Goal: Task Accomplishment & Management: Use online tool/utility

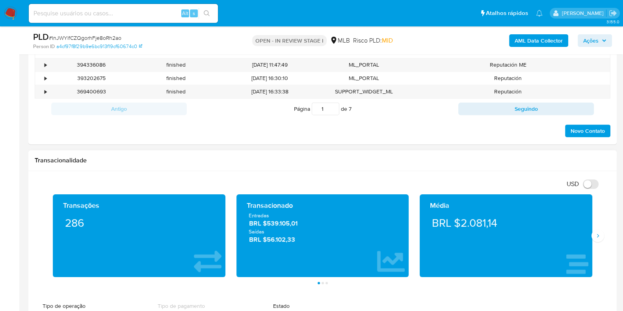
scroll to position [542, 0]
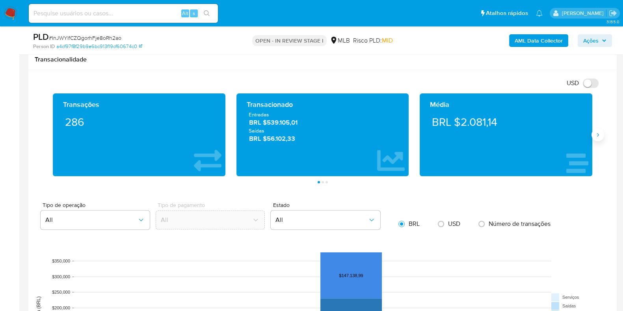
click at [595, 137] on icon "Siguiente" at bounding box center [597, 135] width 6 height 6
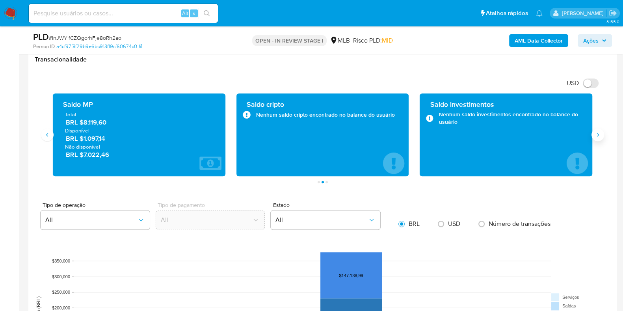
click at [595, 137] on icon "Siguiente" at bounding box center [597, 135] width 6 height 6
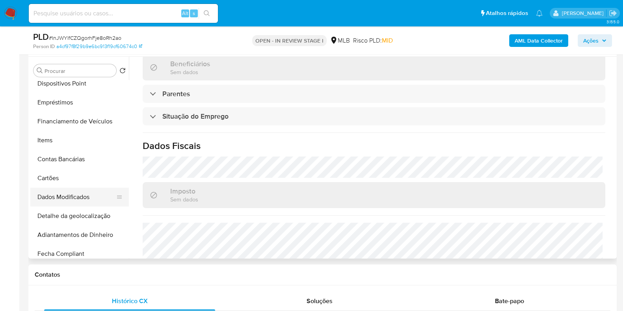
scroll to position [155, 0]
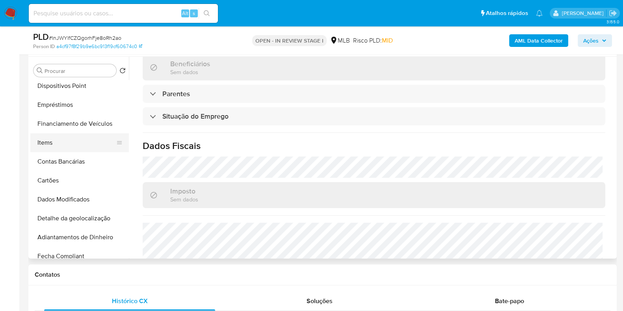
click at [78, 136] on button "Items" at bounding box center [76, 142] width 92 height 19
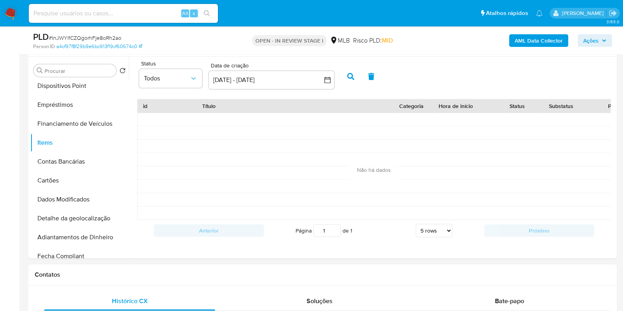
scroll to position [98, 0]
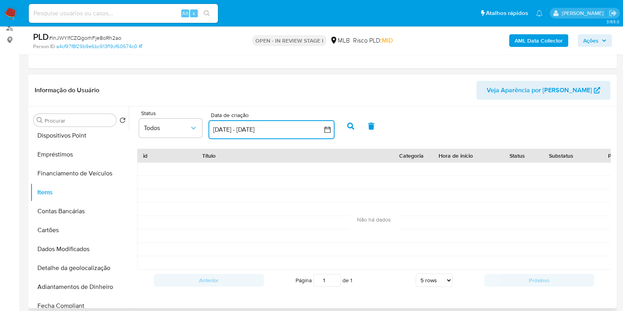
click at [326, 131] on icon "button" at bounding box center [327, 130] width 8 height 8
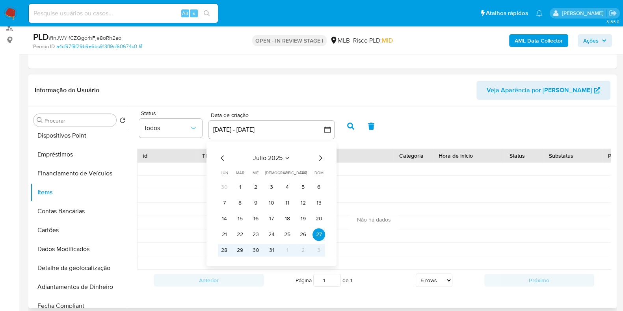
click at [219, 158] on icon "Mes anterior" at bounding box center [222, 157] width 9 height 9
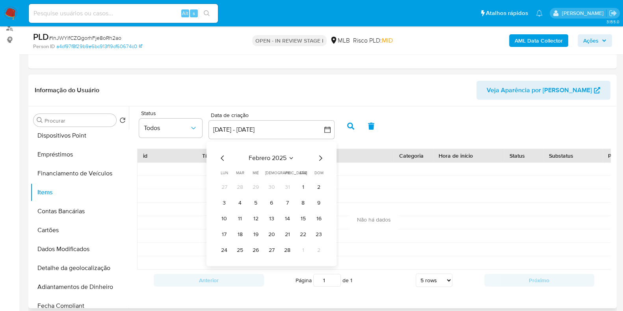
click at [219, 158] on icon "Mes anterior" at bounding box center [222, 157] width 9 height 9
click at [325, 150] on div "diciembre 2024 diciembre 2024 lun lunes mar martes mié miércoles jue jueves vie…" at bounding box center [271, 211] width 126 height 140
click at [321, 159] on icon "Mes siguiente" at bounding box center [319, 157] width 9 height 9
click at [256, 187] on button "1" at bounding box center [255, 187] width 13 height 13
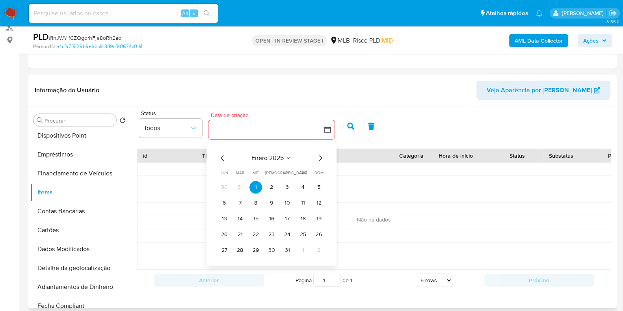
click at [321, 156] on icon "Mes siguiente" at bounding box center [320, 158] width 3 height 6
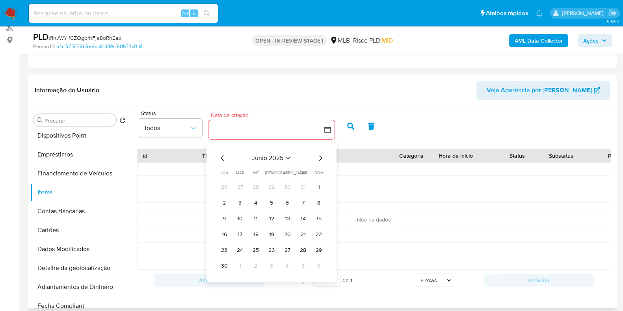
click at [314, 156] on div "junio 2025" at bounding box center [271, 157] width 107 height 9
click at [319, 156] on icon "Mes siguiente" at bounding box center [319, 157] width 9 height 9
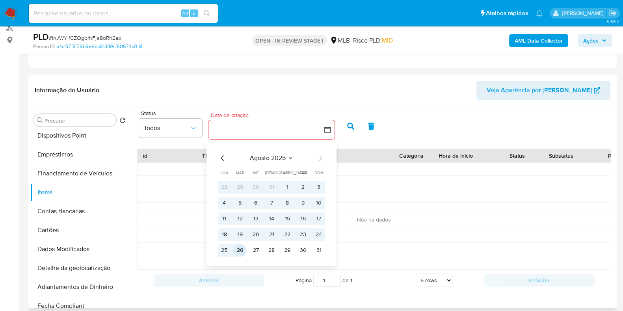
click at [241, 250] on button "26" at bounding box center [240, 250] width 13 height 13
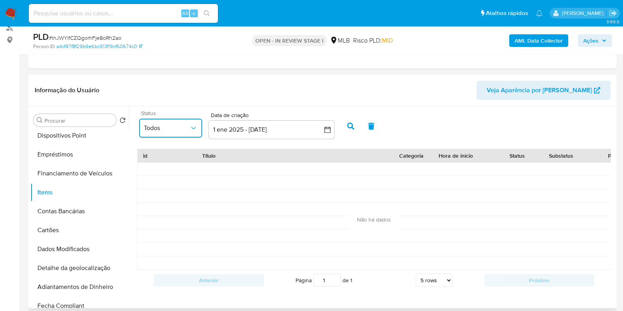
click at [179, 127] on span "Todos" at bounding box center [167, 128] width 46 height 8
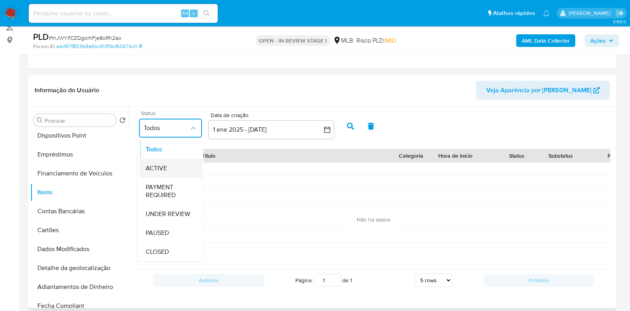
click at [176, 170] on div "ACTIVE" at bounding box center [171, 168] width 50 height 19
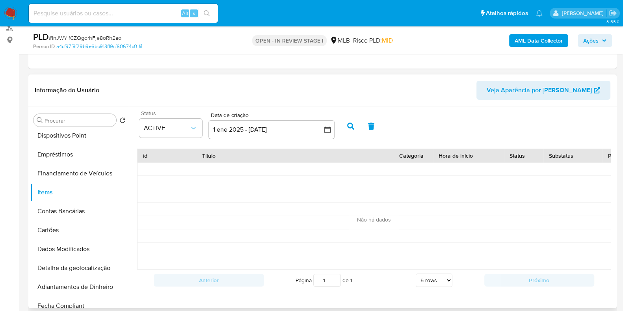
click at [350, 123] on icon "button" at bounding box center [350, 125] width 7 height 7
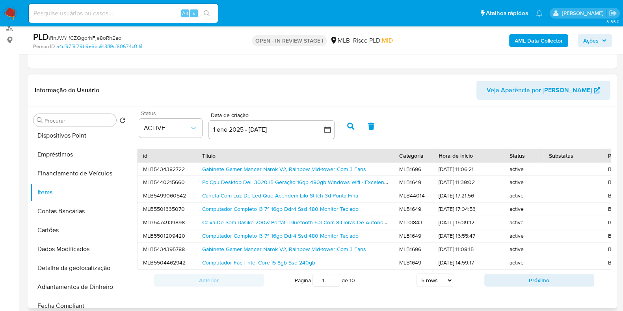
click at [303, 173] on div "Gabinete Gamer Mancer Narok V2, Rainbow Mid-tower Com 3 Fans" at bounding box center [295, 169] width 197 height 13
click at [302, 166] on link "Gabinete Gamer Mancer Narok V2, Rainbow Mid-tower Com 3 Fans" at bounding box center [284, 169] width 164 height 8
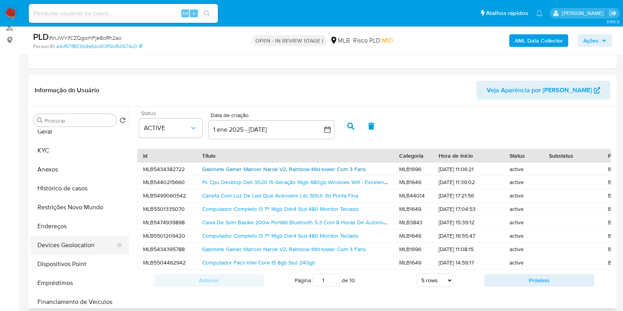
scroll to position [0, 0]
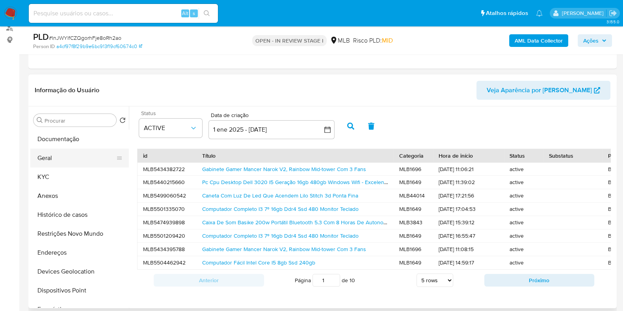
click at [67, 161] on button "Geral" at bounding box center [76, 157] width 92 height 19
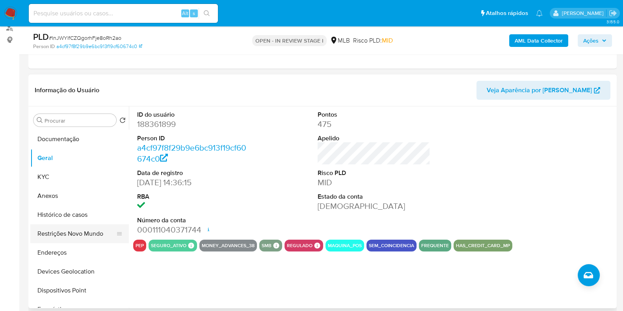
click at [55, 231] on button "Restrições Novo Mundo" at bounding box center [76, 233] width 92 height 19
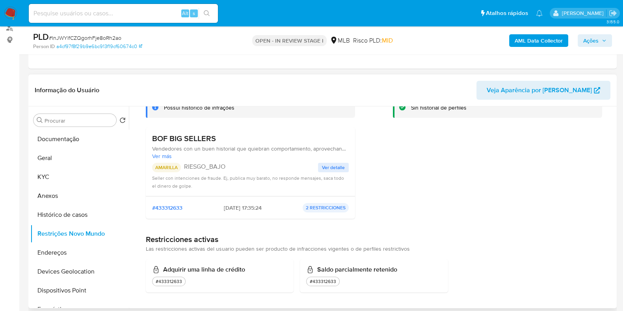
scroll to position [61, 0]
click at [329, 163] on span "Ver detalle" at bounding box center [333, 167] width 23 height 8
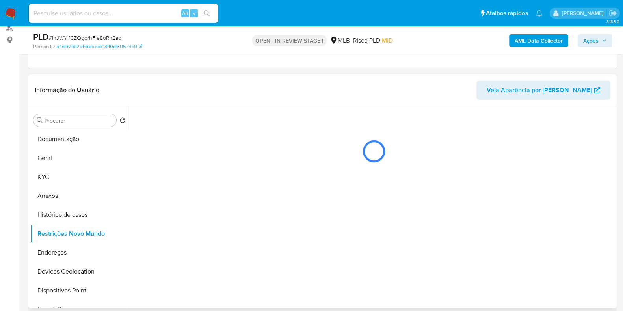
scroll to position [0, 0]
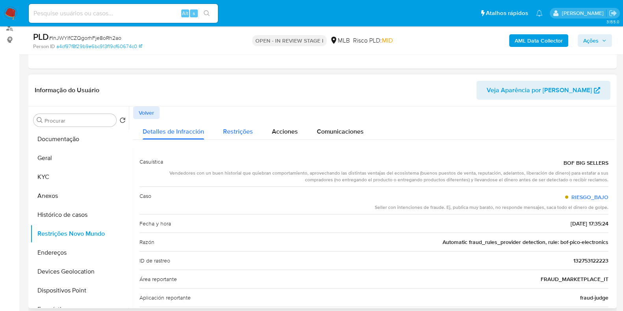
click at [235, 132] on span "Restrições" at bounding box center [238, 131] width 30 height 9
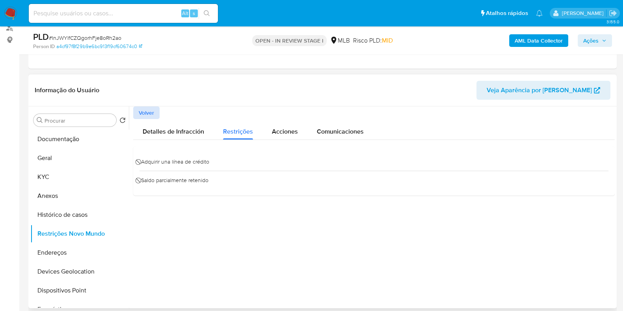
click at [152, 113] on span "Volver" at bounding box center [146, 112] width 15 height 11
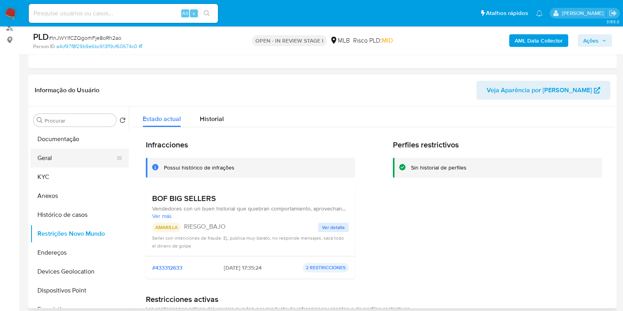
click at [64, 157] on button "Geral" at bounding box center [76, 157] width 92 height 19
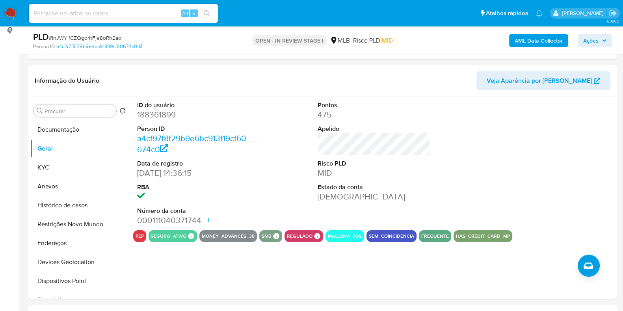
scroll to position [98, 0]
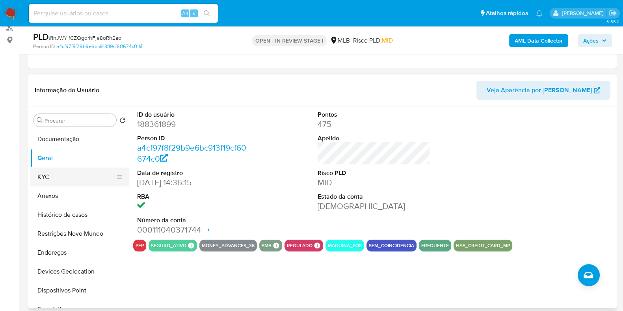
click at [58, 172] on button "KYC" at bounding box center [76, 176] width 92 height 19
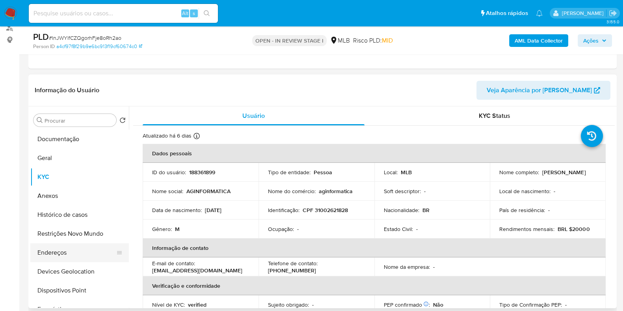
drag, startPoint x: 61, startPoint y: 250, endPoint x: 57, endPoint y: 247, distance: 5.0
click at [60, 251] on button "Endereços" at bounding box center [76, 252] width 92 height 19
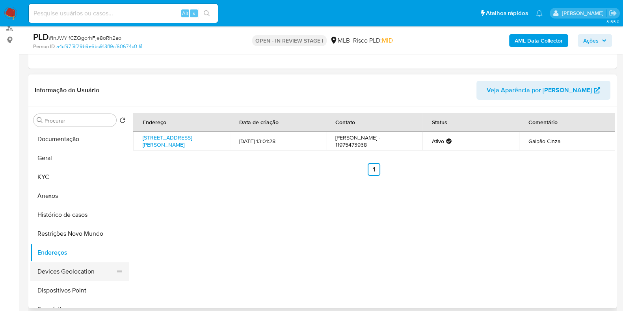
click at [75, 269] on button "Devices Geolocation" at bounding box center [76, 271] width 92 height 19
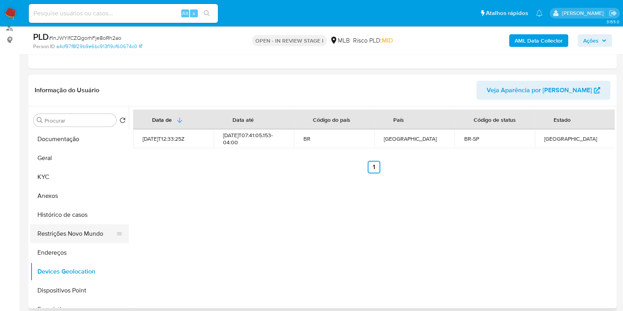
click at [82, 232] on button "Restrições Novo Mundo" at bounding box center [76, 233] width 92 height 19
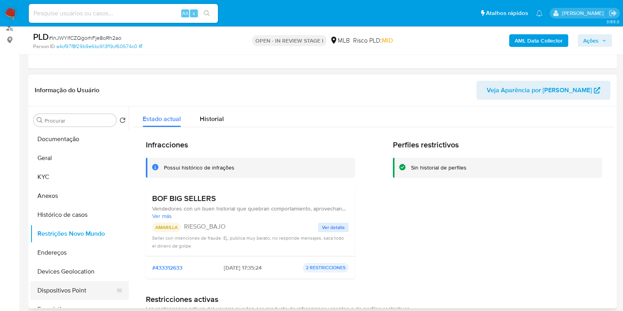
click at [74, 289] on button "Dispositivos Point" at bounding box center [76, 290] width 92 height 19
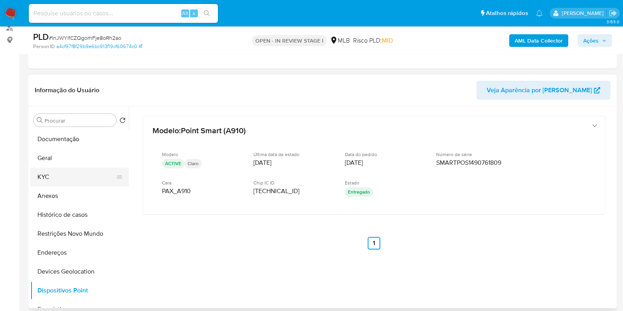
click at [56, 176] on button "KYC" at bounding box center [76, 176] width 92 height 19
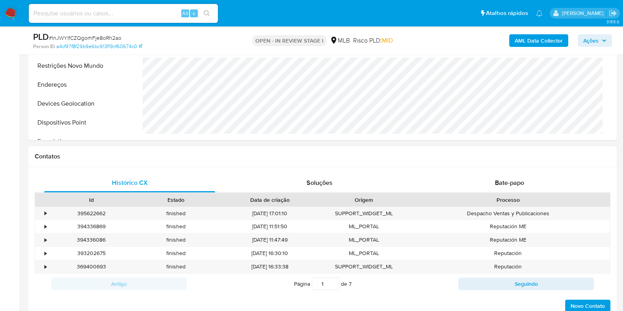
scroll to position [197, 0]
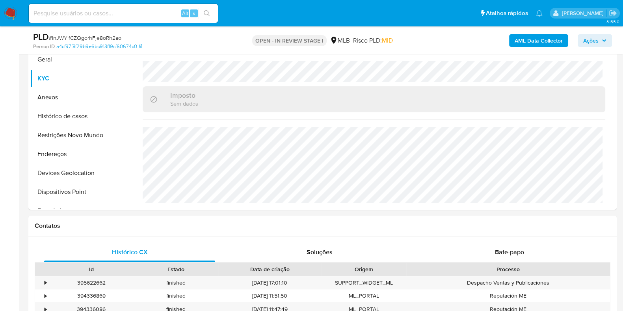
click at [542, 41] on b "AML Data Collector" at bounding box center [538, 40] width 48 height 13
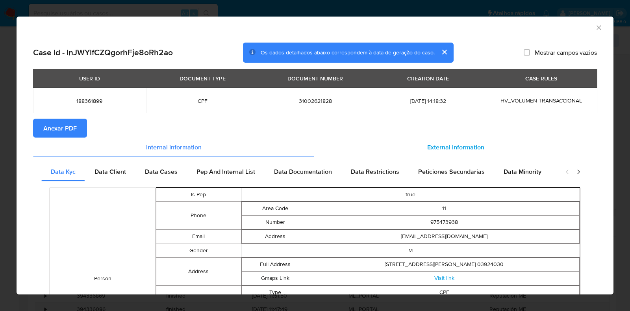
click at [427, 149] on span "External information" at bounding box center [455, 146] width 57 height 9
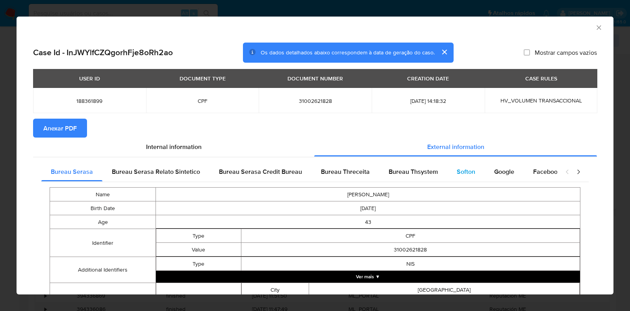
click at [465, 170] on span "Softon" at bounding box center [466, 171] width 19 height 9
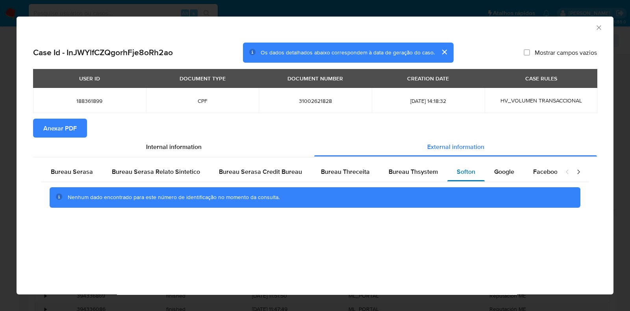
drag, startPoint x: 425, startPoint y: 168, endPoint x: 460, endPoint y: 174, distance: 36.4
click at [425, 169] on span "Bureau Thsystem" at bounding box center [413, 171] width 49 height 9
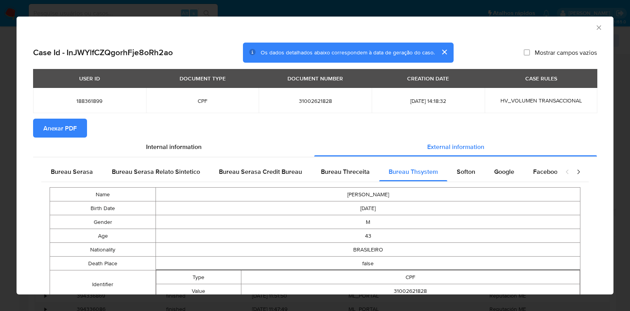
click at [61, 124] on span "Anexar PDF" at bounding box center [59, 127] width 33 height 17
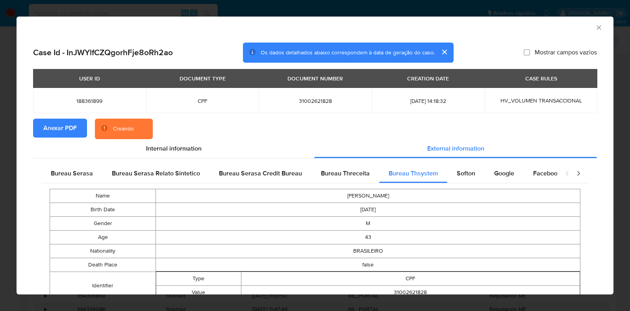
click at [595, 28] on icon "Fechar a janela" at bounding box center [599, 28] width 8 height 8
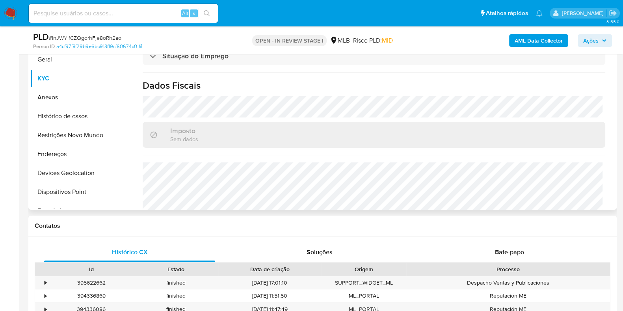
scroll to position [293, 0]
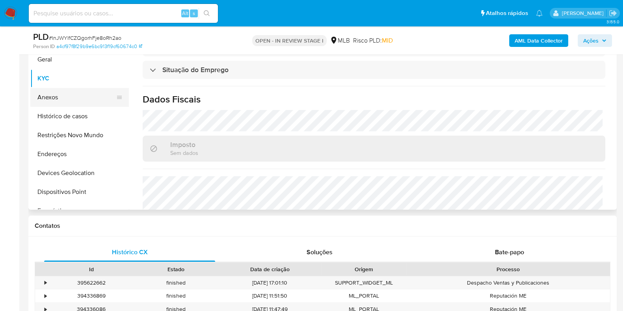
click at [89, 101] on button "Anexos" at bounding box center [76, 97] width 92 height 19
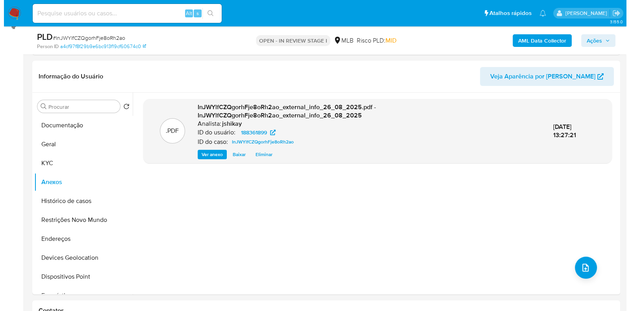
scroll to position [98, 0]
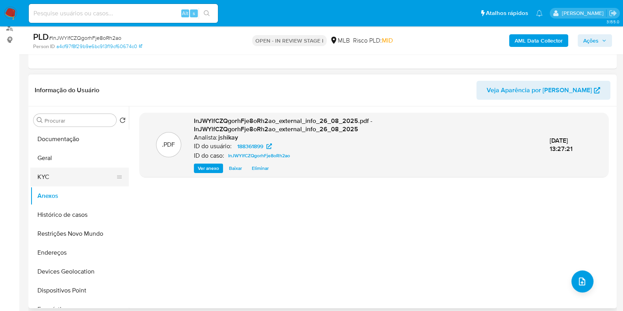
click at [61, 176] on button "KYC" at bounding box center [76, 176] width 92 height 19
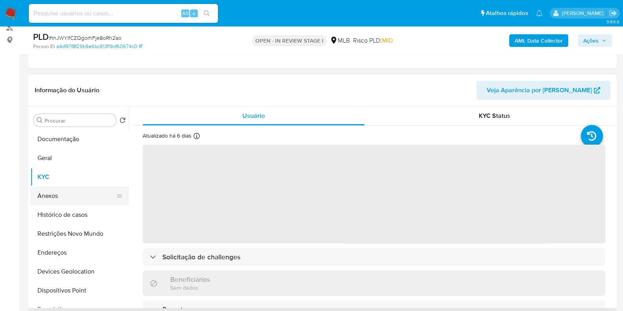
click at [70, 198] on button "Anexos" at bounding box center [76, 195] width 92 height 19
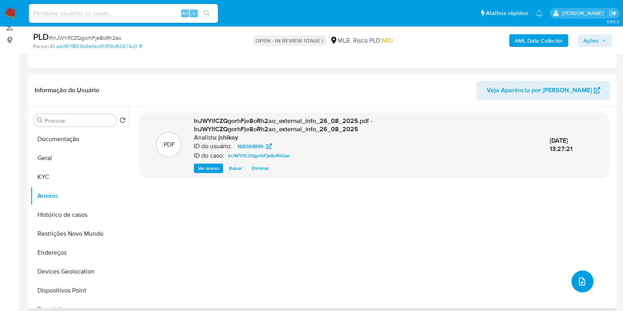
click at [579, 281] on icon "upload-file" at bounding box center [581, 280] width 9 height 9
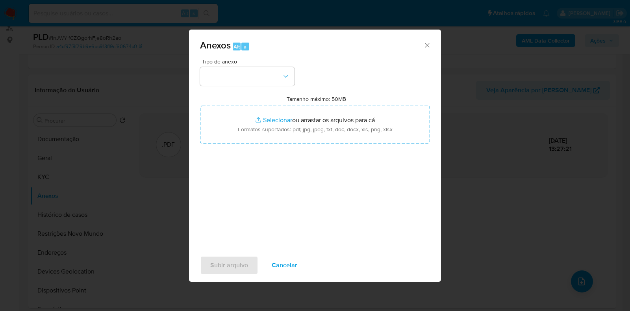
click at [500, 214] on div "Anexos Alt a Tipo de anexo Tamanho máximo: 50MB Selecionar arquivos Selecionar …" at bounding box center [315, 155] width 630 height 311
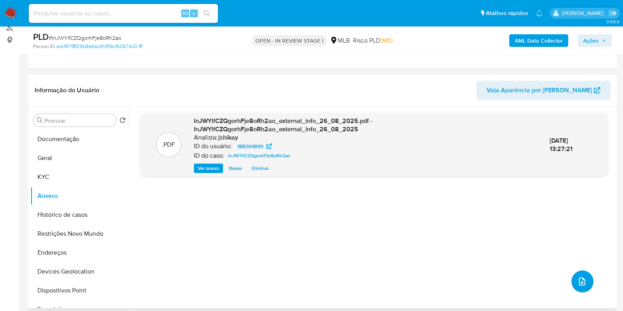
click at [577, 277] on icon "upload-file" at bounding box center [581, 280] width 9 height 9
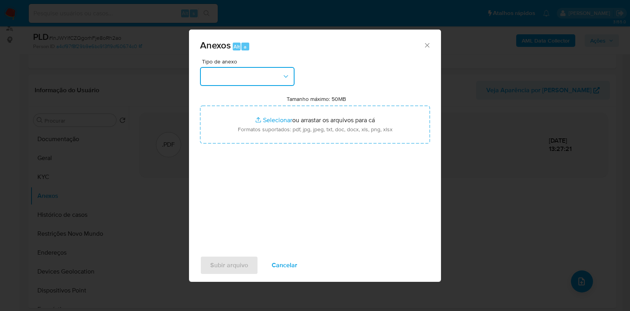
click at [242, 77] on button "button" at bounding box center [247, 76] width 95 height 19
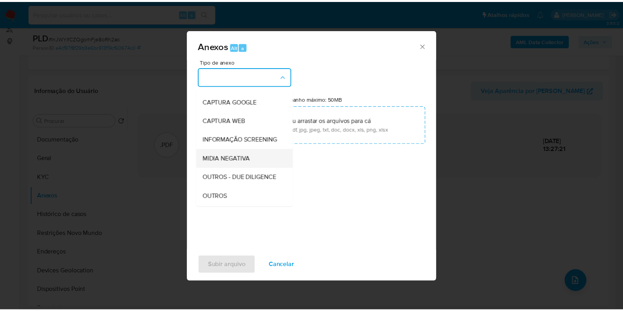
scroll to position [49, 0]
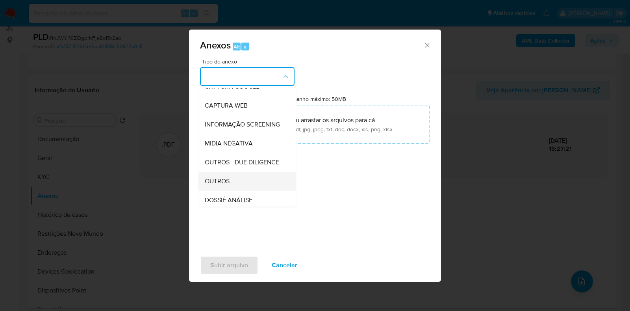
click at [231, 189] on div "OUTROS" at bounding box center [245, 181] width 80 height 19
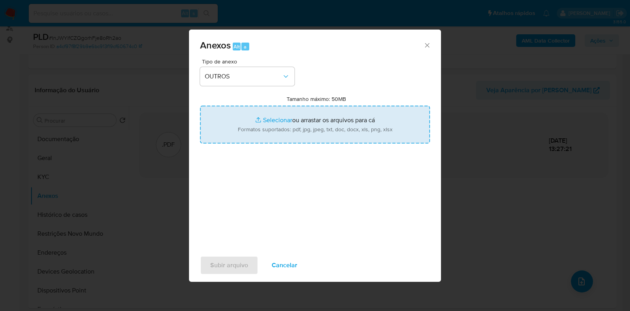
click at [260, 122] on input "Tamanho máximo: 50MB Selecionar arquivos" at bounding box center [315, 125] width 230 height 38
type input "C:\fakepath\Mulan 188361899_2025_08_26_06_07_54 - Resumen TX.pdf"
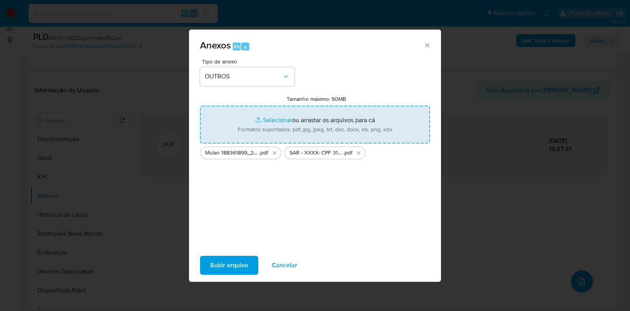
click at [239, 261] on span "Subir arquivo" at bounding box center [229, 264] width 38 height 17
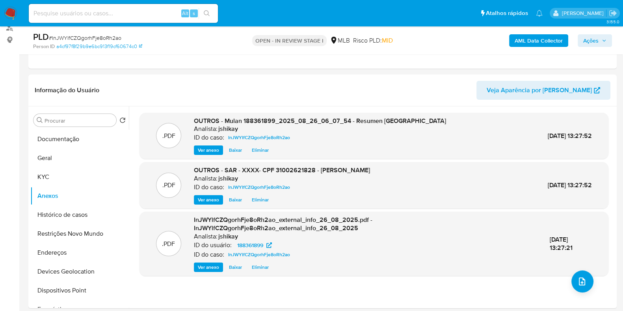
click at [597, 42] on span "Ações" at bounding box center [590, 40] width 15 height 13
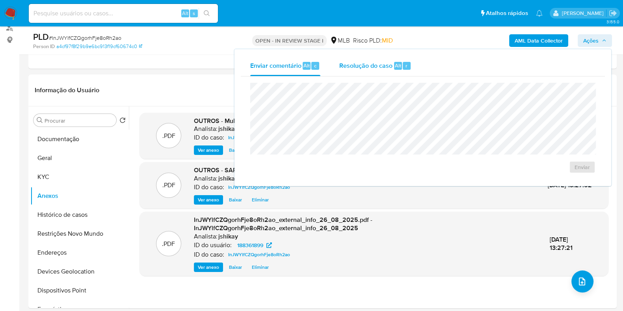
click at [373, 70] on div "Resolução do caso Alt r" at bounding box center [375, 66] width 72 height 20
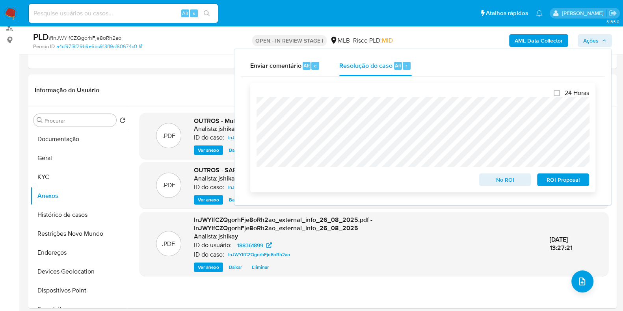
click at [556, 184] on span "ROI Proposal" at bounding box center [562, 179] width 41 height 11
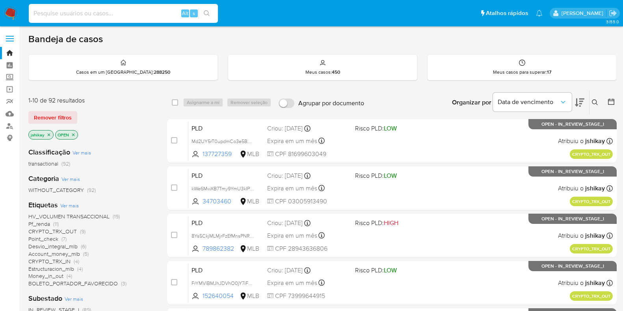
click at [128, 11] on input at bounding box center [123, 13] width 189 height 10
type input "125349787"
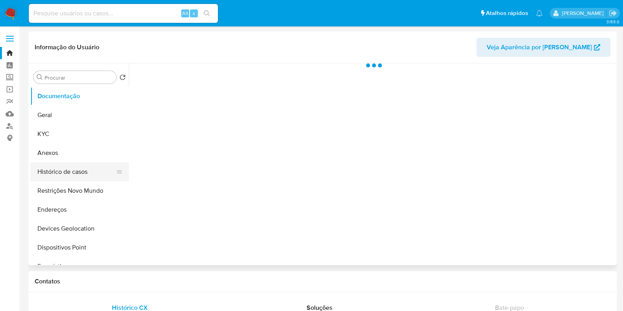
click at [63, 175] on button "Histórico de casos" at bounding box center [76, 171] width 92 height 19
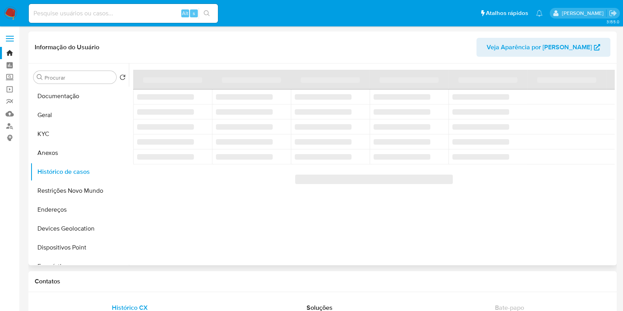
select select "10"
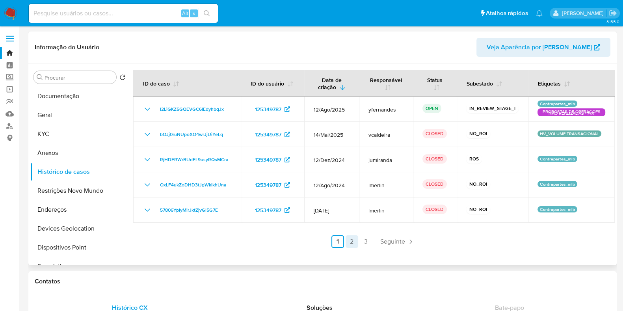
click at [352, 241] on link "2" at bounding box center [351, 241] width 13 height 13
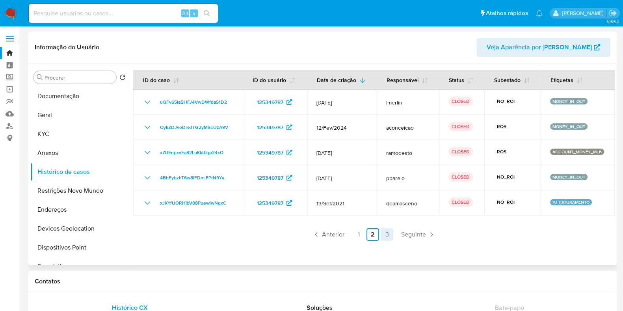
click at [385, 234] on link "3" at bounding box center [386, 234] width 13 height 13
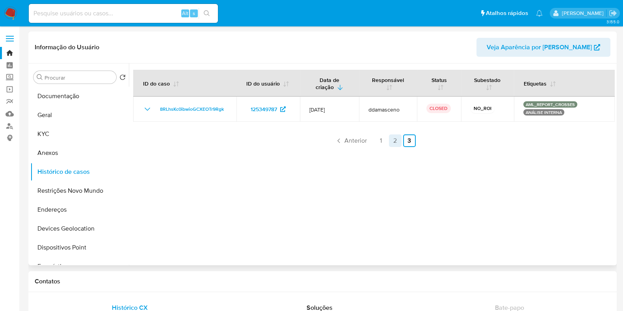
click at [393, 136] on link "2" at bounding box center [395, 140] width 13 height 13
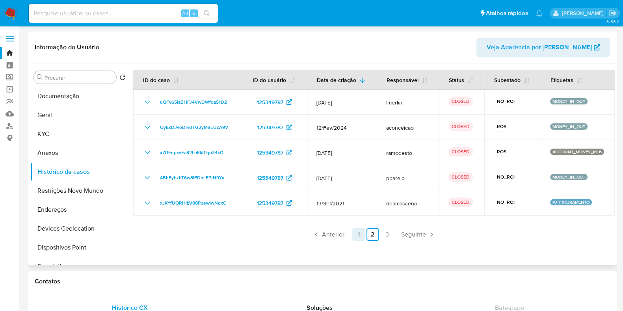
click at [358, 232] on link "1" at bounding box center [358, 234] width 13 height 13
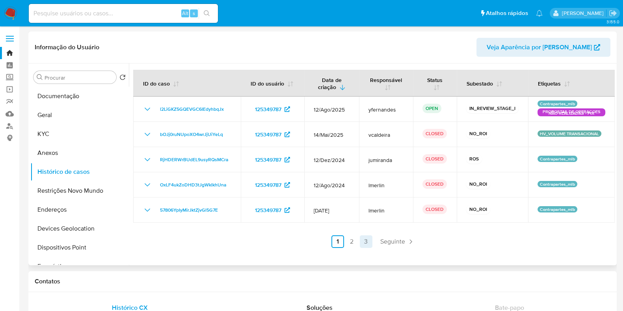
click at [367, 237] on link "3" at bounding box center [366, 241] width 13 height 13
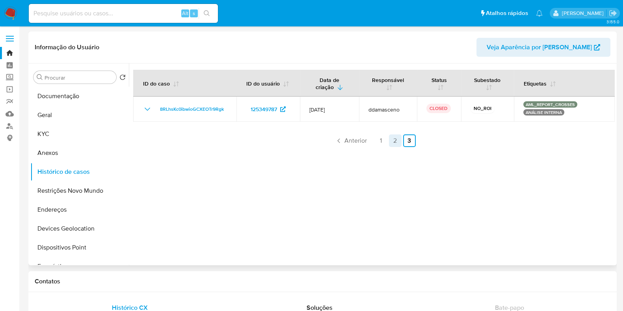
click at [390, 139] on link "2" at bounding box center [395, 140] width 13 height 13
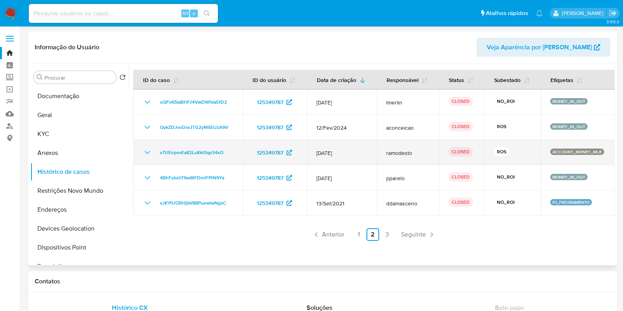
click at [147, 152] on icon "Mostrar/Ocultar" at bounding box center [147, 152] width 9 height 9
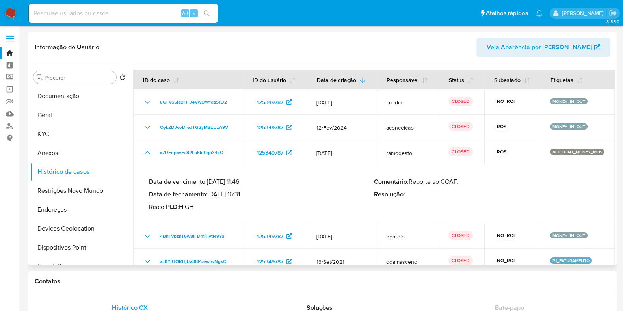
drag, startPoint x: 212, startPoint y: 196, endPoint x: 244, endPoint y: 194, distance: 32.0
click at [244, 194] on p "Data de fechamento : 26/07/2023 16:31" at bounding box center [261, 194] width 225 height 8
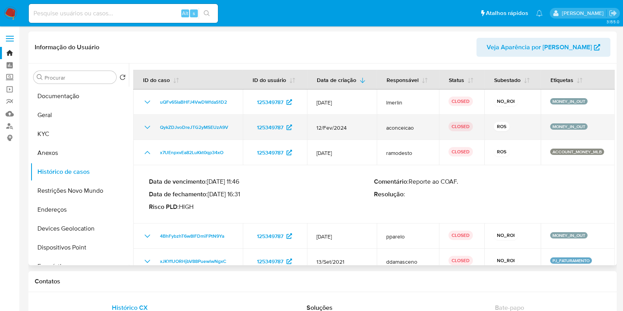
click at [145, 126] on icon "Mostrar/Ocultar" at bounding box center [148, 127] width 6 height 3
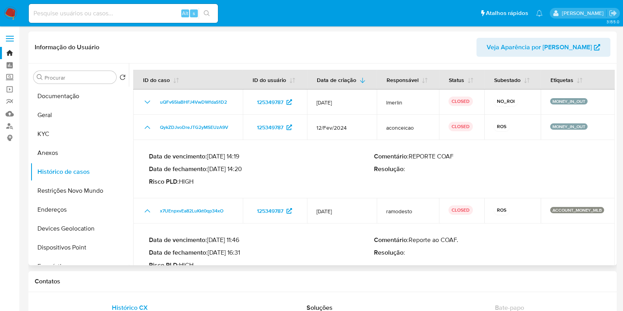
drag, startPoint x: 212, startPoint y: 168, endPoint x: 244, endPoint y: 167, distance: 31.9
click at [244, 167] on p "Data de fechamento : 05/03/2024 14:20" at bounding box center [261, 169] width 225 height 8
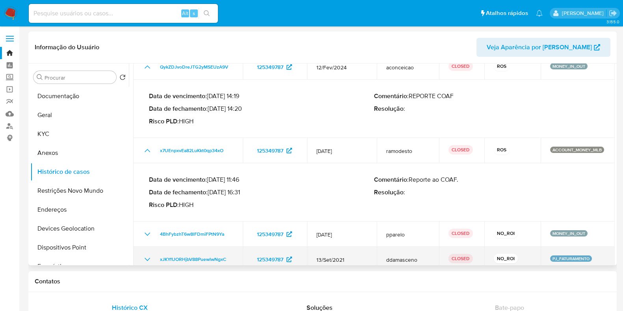
scroll to position [96, 0]
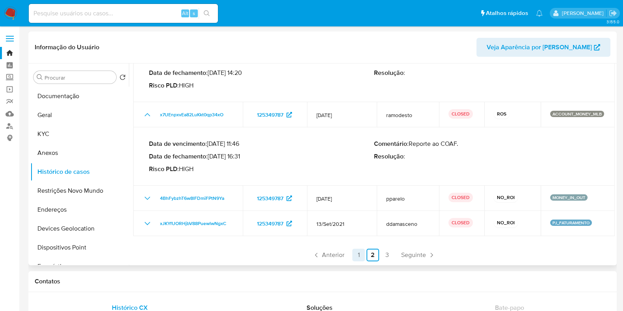
click at [358, 250] on link "1" at bounding box center [358, 255] width 13 height 13
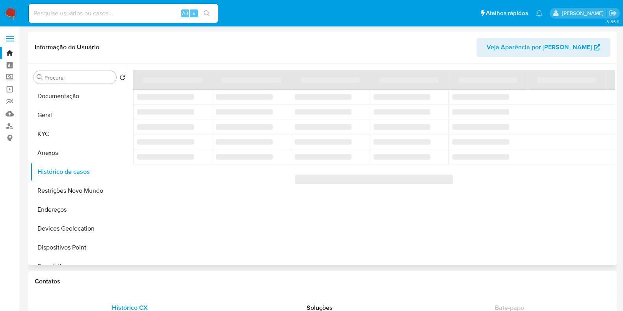
scroll to position [0, 0]
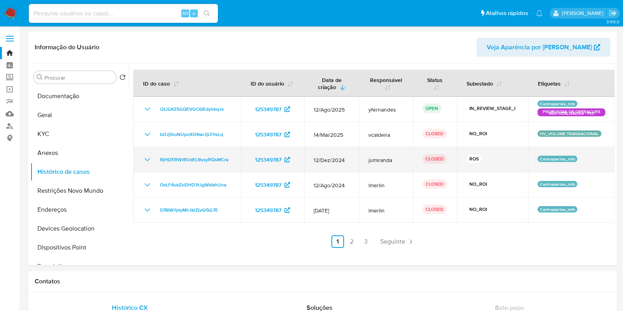
click at [143, 158] on icon "Mostrar/Ocultar" at bounding box center [147, 159] width 9 height 9
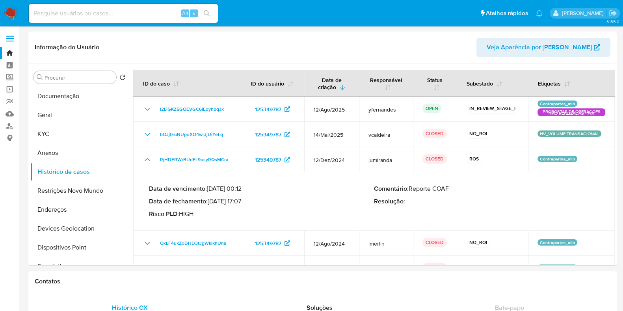
drag, startPoint x: 212, startPoint y: 202, endPoint x: 242, endPoint y: 202, distance: 29.9
click at [242, 202] on p "Data de fechamento : 22/01/2025 17:07" at bounding box center [261, 201] width 225 height 8
click at [13, 13] on img at bounding box center [10, 13] width 13 height 13
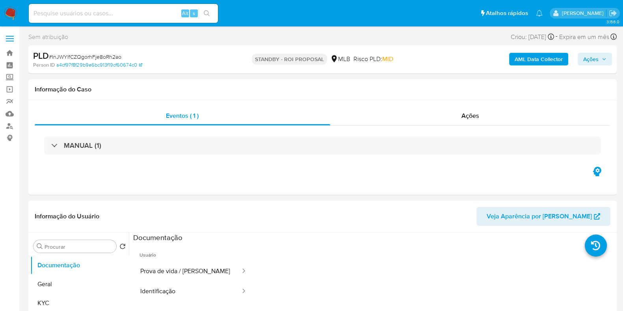
select select "10"
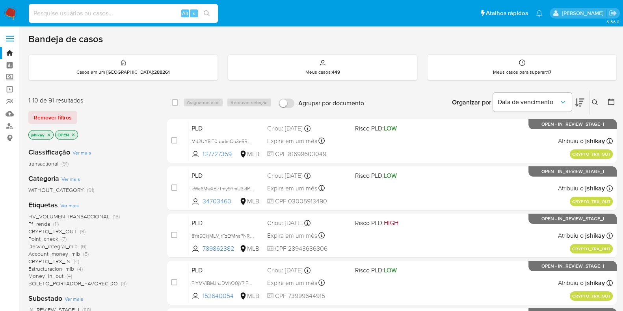
click at [37, 11] on input at bounding box center [123, 13] width 189 height 10
paste input "musitech"
type input "musitech"
drag, startPoint x: 79, startPoint y: 16, endPoint x: 34, endPoint y: 13, distance: 45.0
click at [34, 13] on input "musitech" at bounding box center [123, 13] width 189 height 10
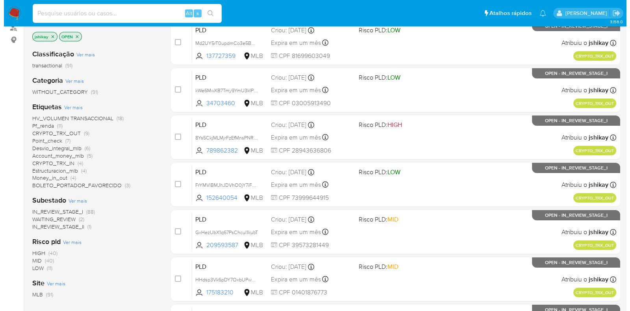
scroll to position [98, 0]
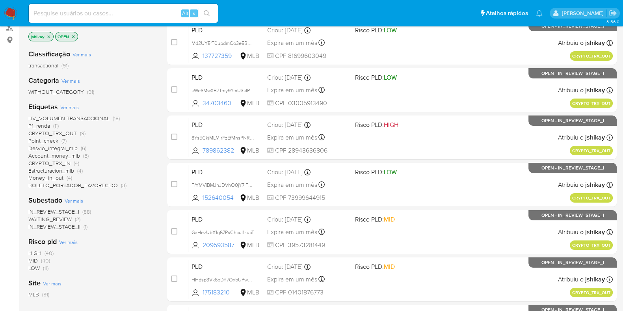
click at [68, 104] on span "Ver mais" at bounding box center [69, 107] width 19 height 7
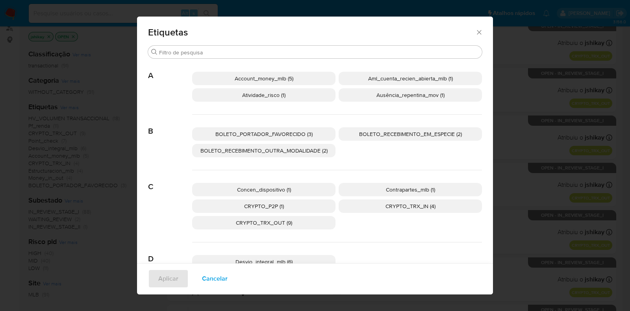
scroll to position [0, 0]
click at [263, 207] on span "CRYPTO_P2P (1)" at bounding box center [264, 206] width 40 height 8
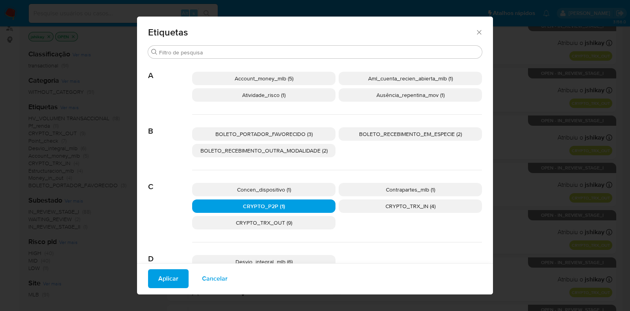
click at [159, 277] on span "Aplicar" at bounding box center [168, 278] width 20 height 17
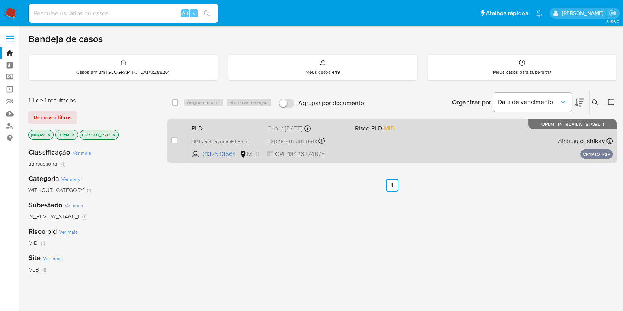
click at [355, 143] on div "PLD N9J0lRi4ZRvrpmhEJ1FmeMpp 2137543564 MLB Risco PLD: MID Criou: 14/08/2025 Cr…" at bounding box center [400, 141] width 424 height 40
click at [370, 141] on div "PLD N9J0lRi4ZRvrpmhEJ1FmeMpp 2137543564 MLB Risco PLD: MID Criou: 14/08/2025 Cr…" at bounding box center [400, 141] width 424 height 40
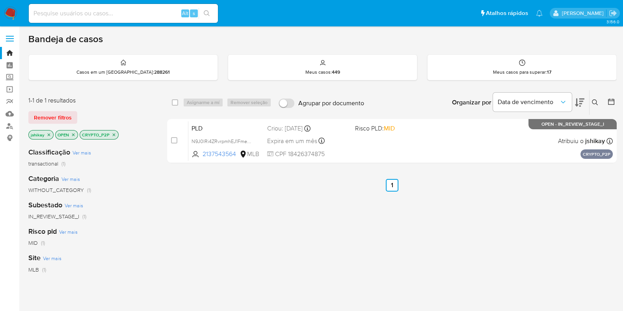
click at [10, 7] on img at bounding box center [10, 13] width 13 height 13
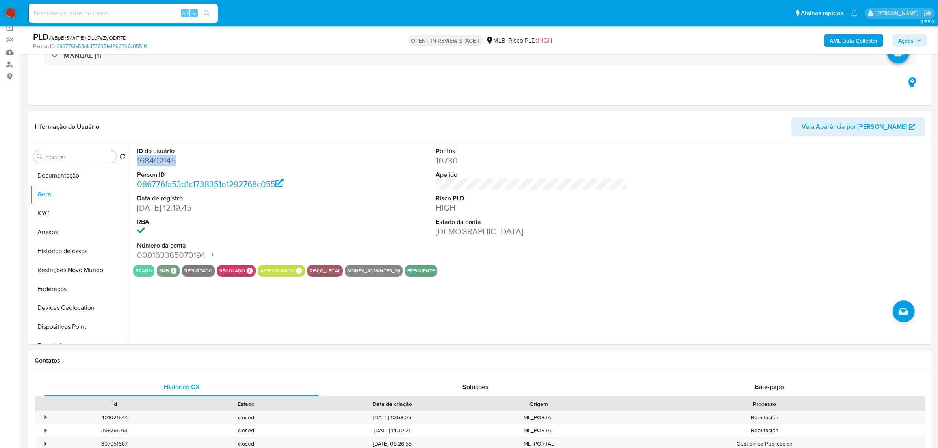
scroll to position [197, 0]
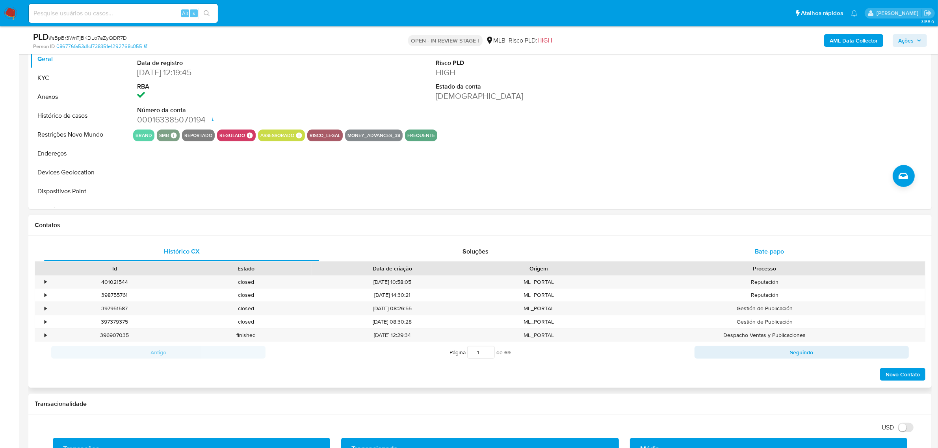
click at [707, 246] on div "Bate-papo" at bounding box center [769, 251] width 275 height 19
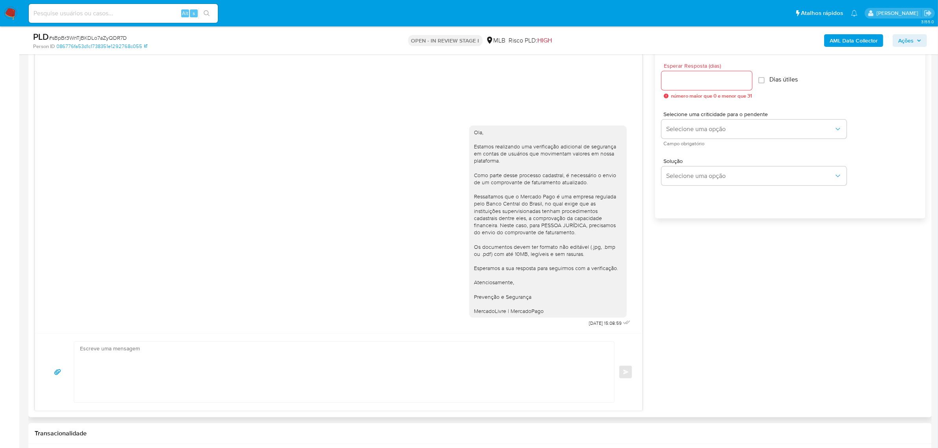
scroll to position [345, 0]
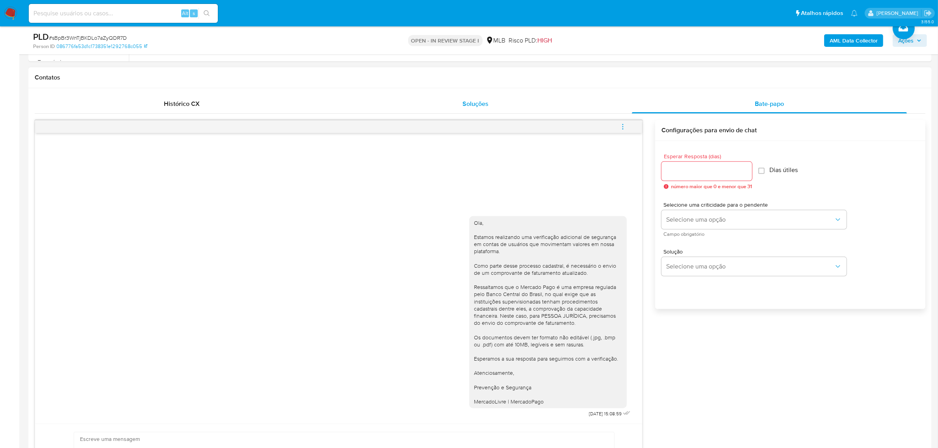
click at [496, 102] on div "Soluções" at bounding box center [475, 104] width 275 height 19
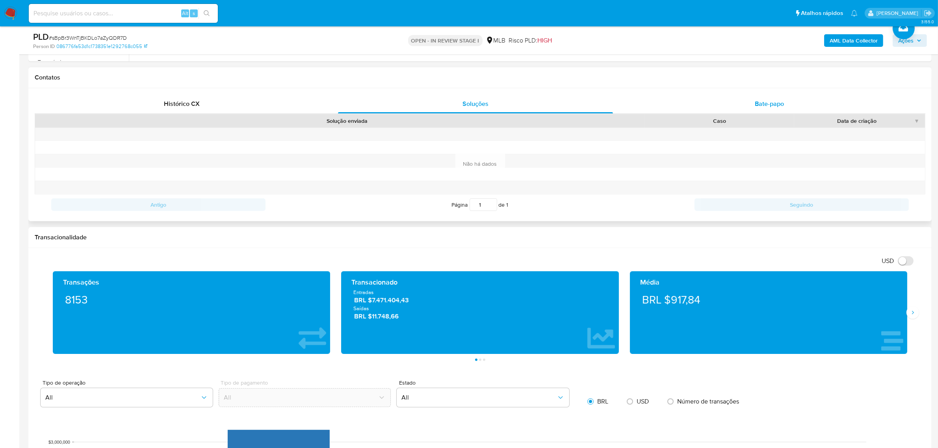
click at [715, 101] on div "Bate-papo" at bounding box center [769, 104] width 275 height 19
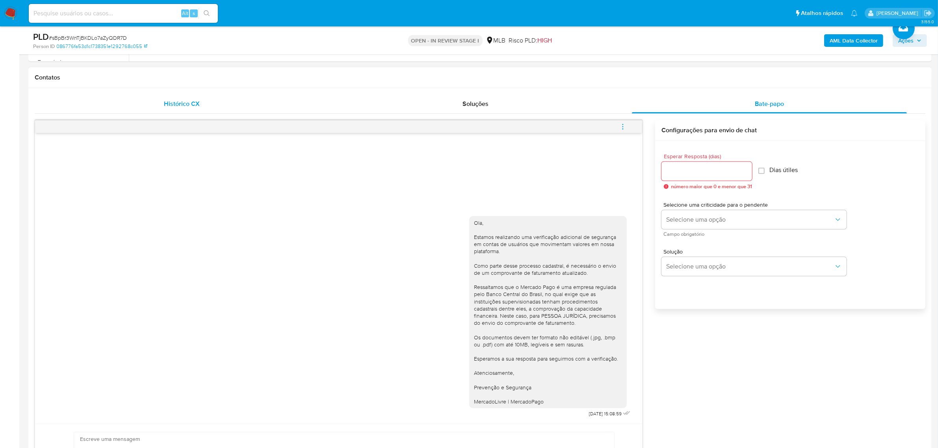
click at [179, 109] on div "Histórico CX" at bounding box center [181, 104] width 275 height 19
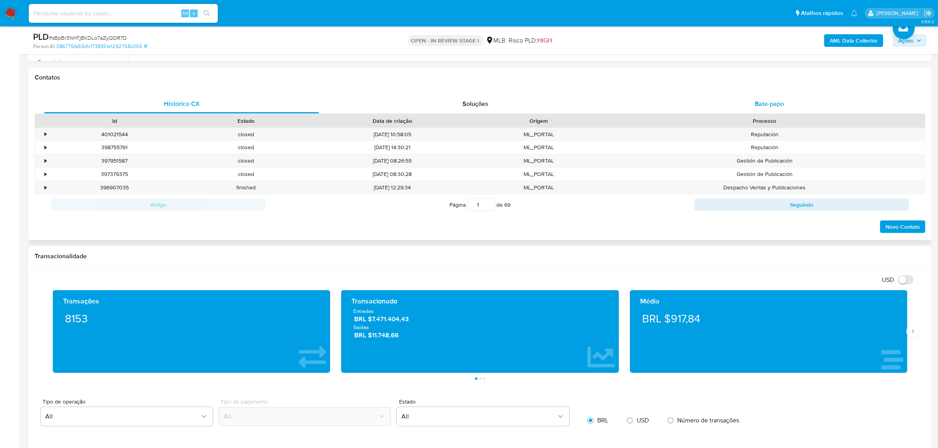
click at [660, 104] on div "Bate-papo" at bounding box center [769, 104] width 275 height 19
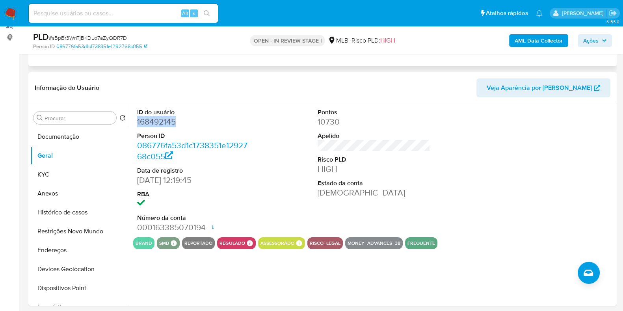
scroll to position [148, 0]
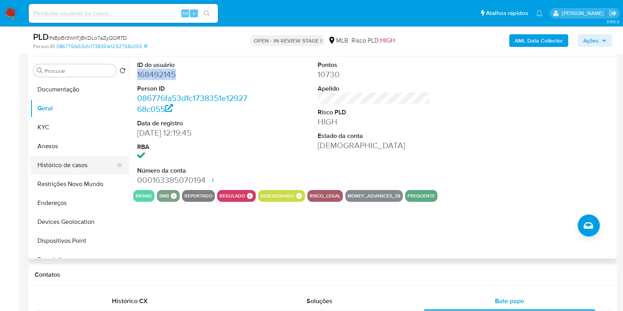
click at [70, 168] on button "Histórico de casos" at bounding box center [76, 165] width 92 height 19
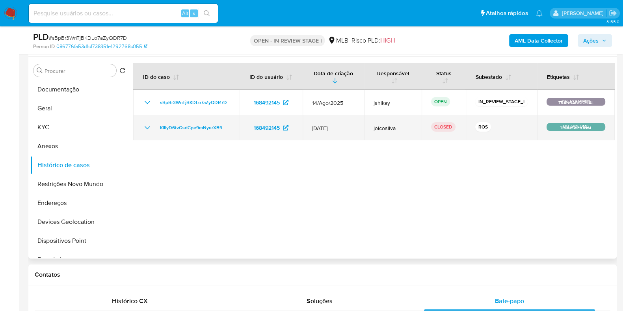
click at [148, 127] on icon "Mostrar/Ocultar" at bounding box center [148, 127] width 6 height 3
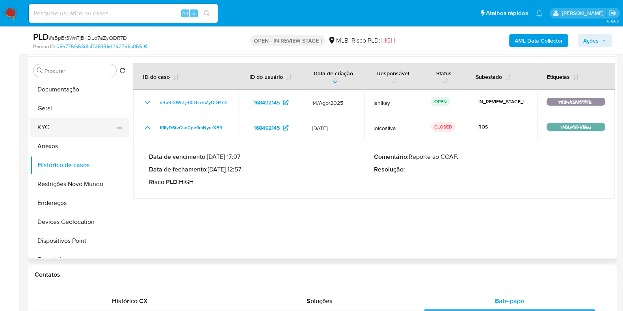
click at [49, 133] on button "KYC" at bounding box center [76, 127] width 92 height 19
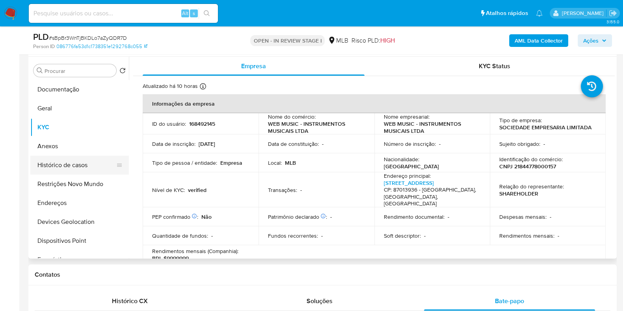
scroll to position [98, 0]
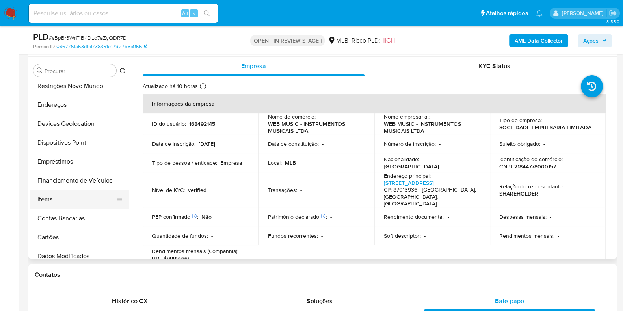
click at [53, 198] on button "Items" at bounding box center [76, 199] width 92 height 19
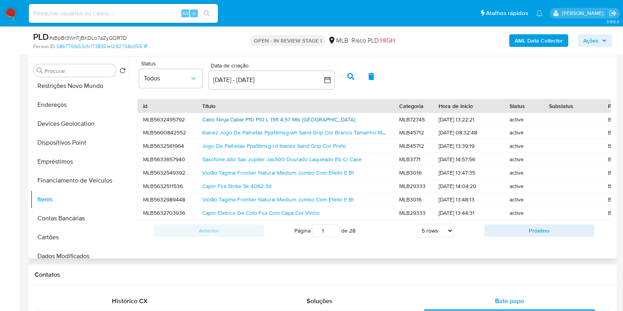
click at [277, 117] on link "Cabo Ninja Cable P10 P10 L 15ft 4,57 Mts Santo Angelo" at bounding box center [278, 119] width 153 height 8
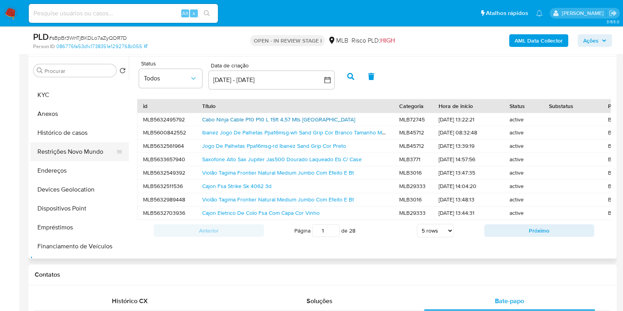
scroll to position [0, 0]
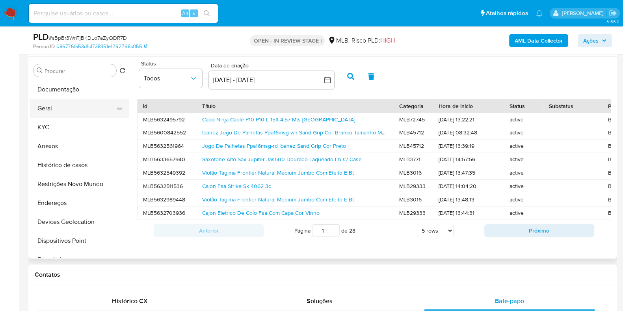
click at [63, 113] on button "Geral" at bounding box center [76, 108] width 92 height 19
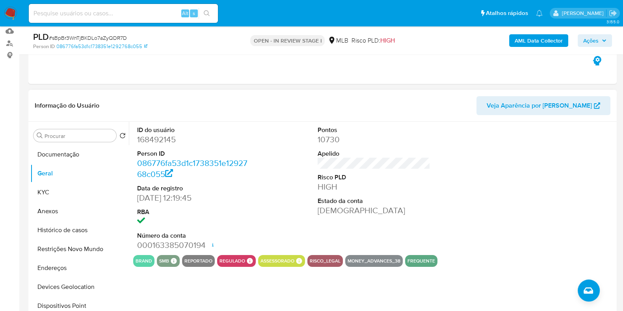
scroll to position [98, 0]
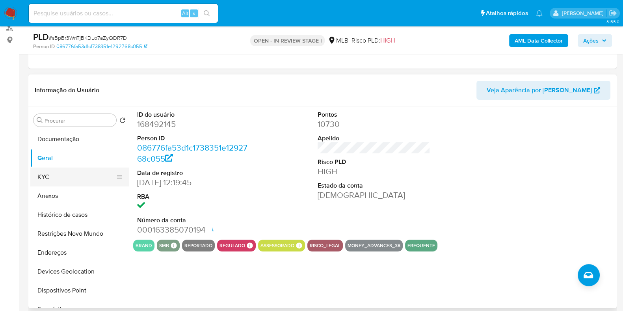
click at [59, 171] on button "KYC" at bounding box center [76, 176] width 92 height 19
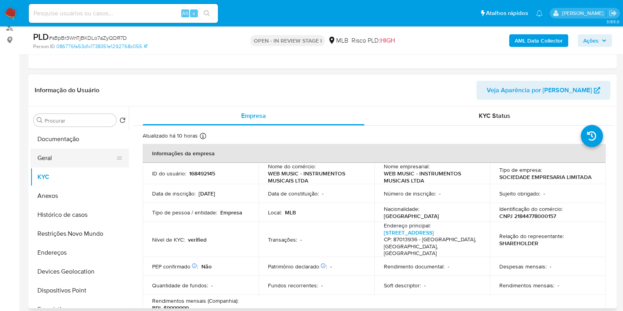
click at [57, 154] on button "Geral" at bounding box center [76, 157] width 92 height 19
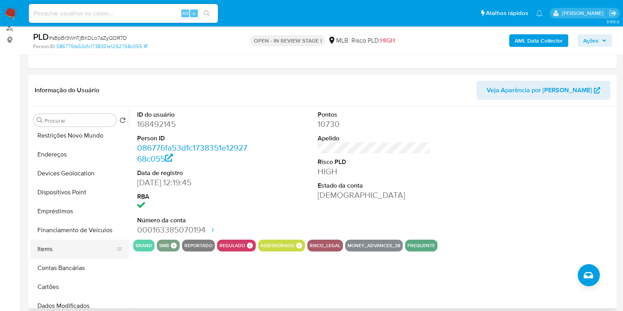
click at [69, 252] on button "Items" at bounding box center [76, 248] width 92 height 19
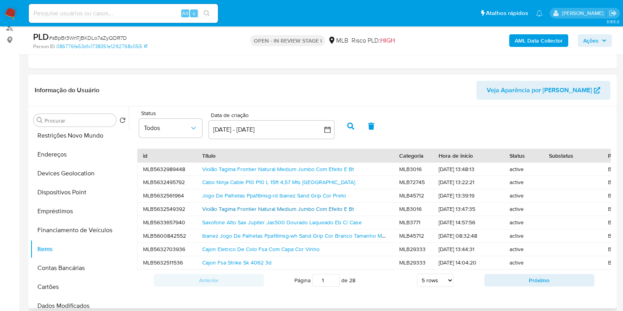
click at [295, 210] on link "Violão Tagima Frontier Natural Medium Jumbo Com Efeito E Bt" at bounding box center [278, 209] width 152 height 8
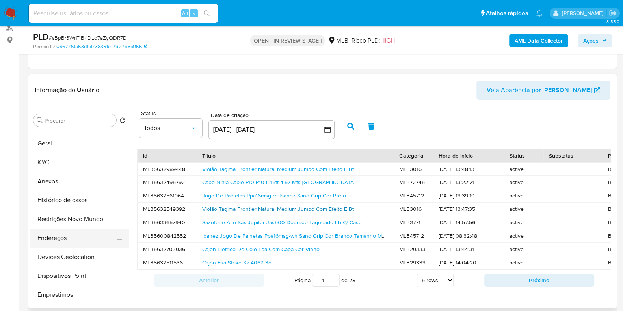
scroll to position [0, 0]
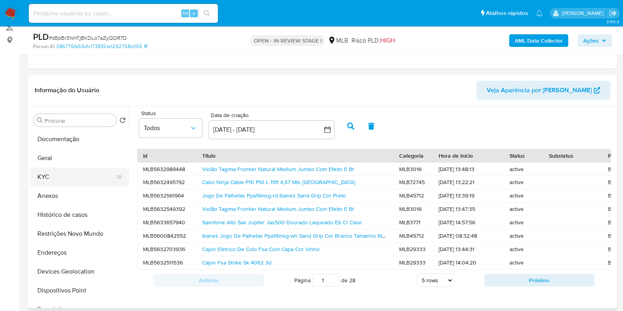
click at [65, 179] on button "KYC" at bounding box center [76, 176] width 92 height 19
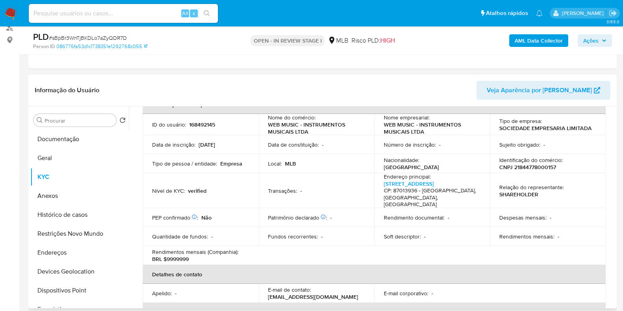
scroll to position [193, 0]
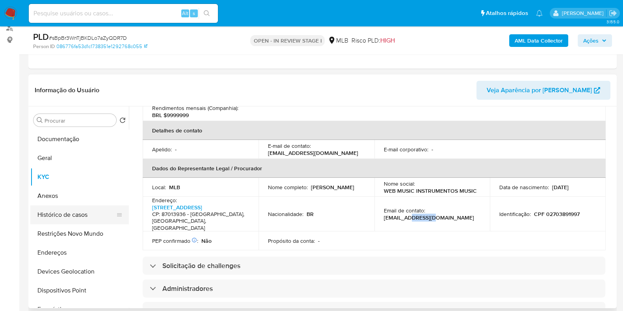
click at [61, 210] on button "Histórico de casos" at bounding box center [76, 214] width 92 height 19
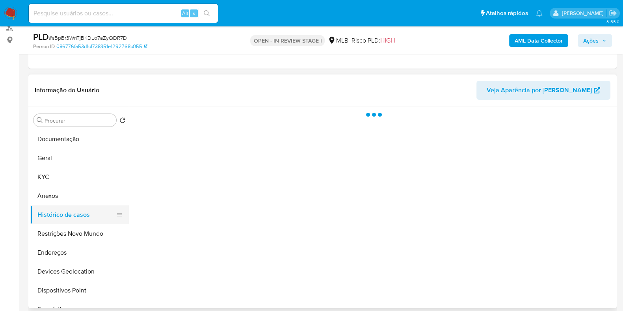
scroll to position [0, 0]
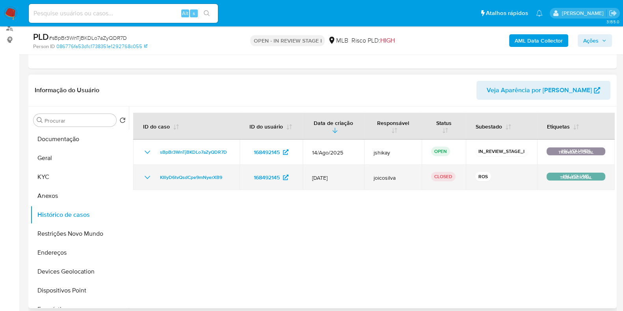
click at [149, 176] on icon "Mostrar/Ocultar" at bounding box center [147, 176] width 9 height 9
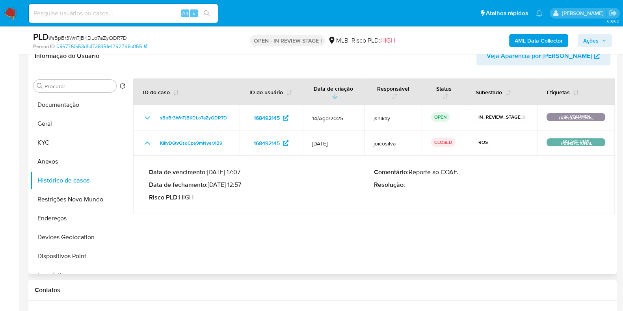
scroll to position [148, 0]
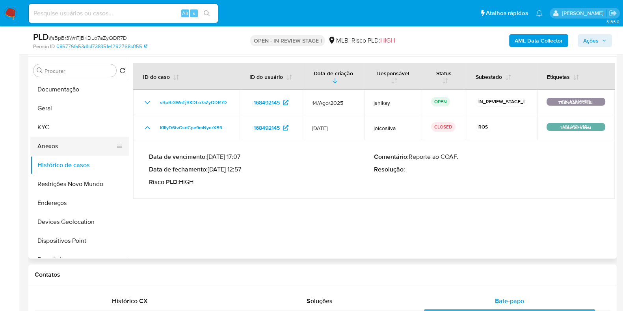
click at [67, 145] on button "Anexos" at bounding box center [76, 146] width 92 height 19
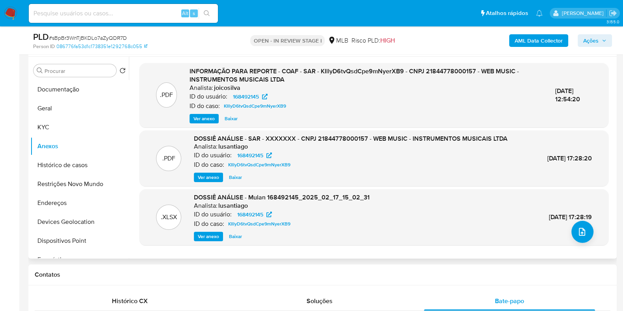
click at [209, 121] on span "Ver anexo" at bounding box center [203, 119] width 21 height 8
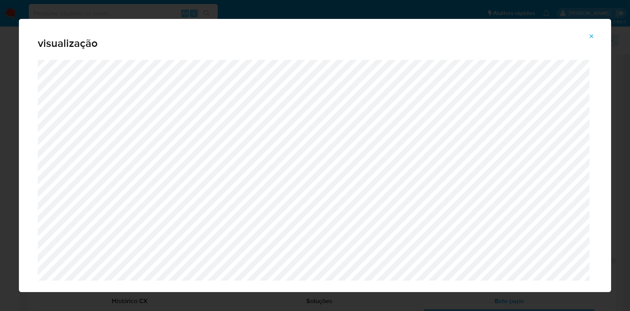
drag, startPoint x: 591, startPoint y: 35, endPoint x: 595, endPoint y: 38, distance: 4.5
click at [592, 35] on icon "Attachment preview" at bounding box center [591, 36] width 6 height 6
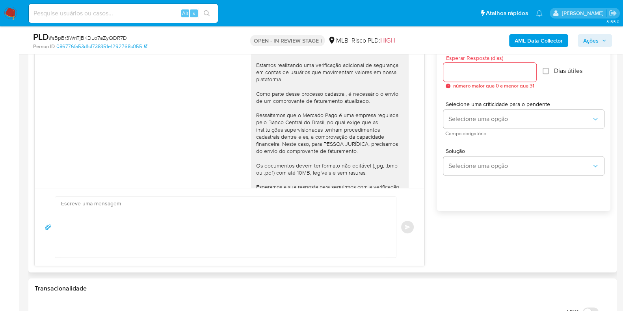
scroll to position [63, 0]
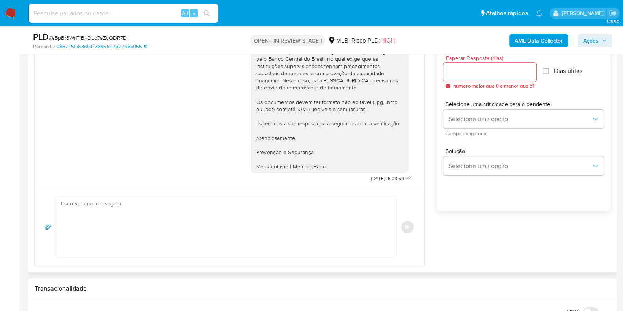
drag, startPoint x: 398, startPoint y: 180, endPoint x: 406, endPoint y: 177, distance: 9.0
click at [405, 178] on div at bounding box center [408, 178] width 9 height 11
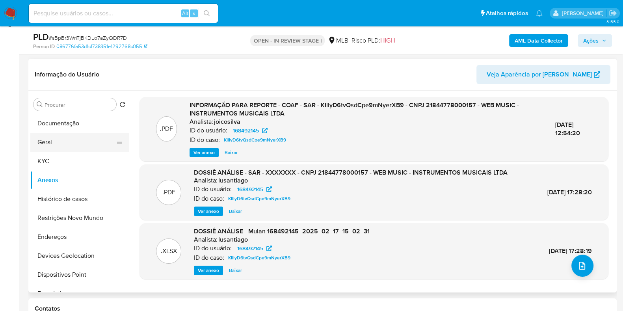
scroll to position [98, 0]
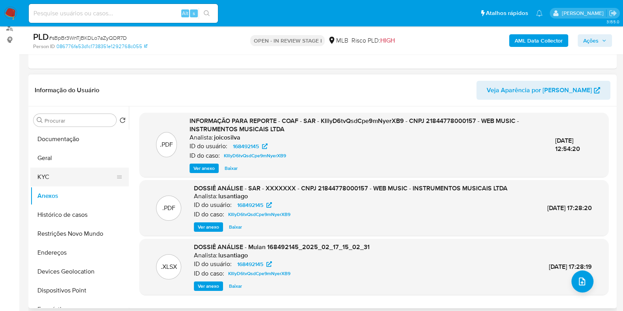
click at [65, 167] on button "KYC" at bounding box center [76, 176] width 92 height 19
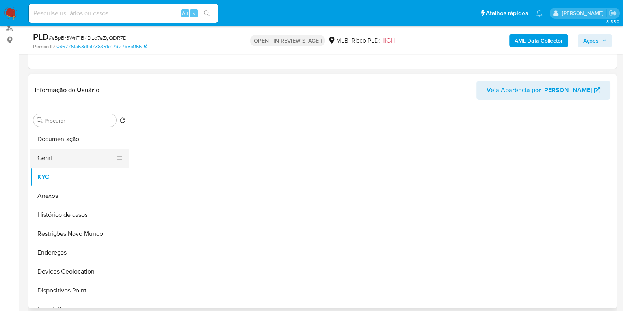
click at [66, 165] on button "Geral" at bounding box center [76, 157] width 92 height 19
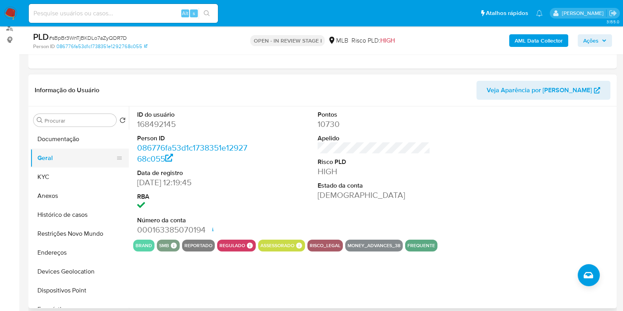
click at [67, 148] on button "Geral" at bounding box center [76, 157] width 92 height 19
click at [80, 131] on button "Documentação" at bounding box center [76, 139] width 92 height 19
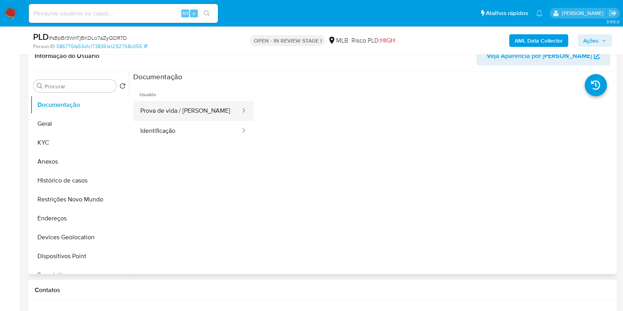
scroll to position [148, 0]
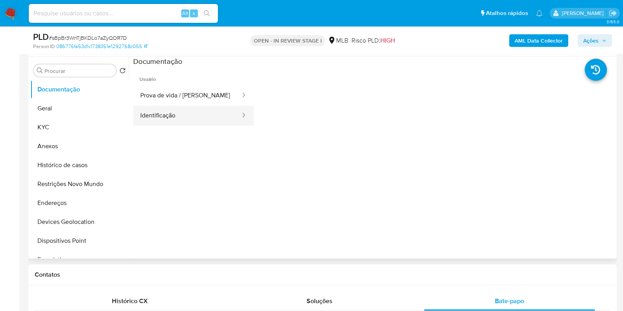
drag, startPoint x: 206, startPoint y: 101, endPoint x: 208, endPoint y: 109, distance: 8.5
click at [206, 101] on button "Prova de vida / [PERSON_NAME]" at bounding box center [187, 95] width 108 height 20
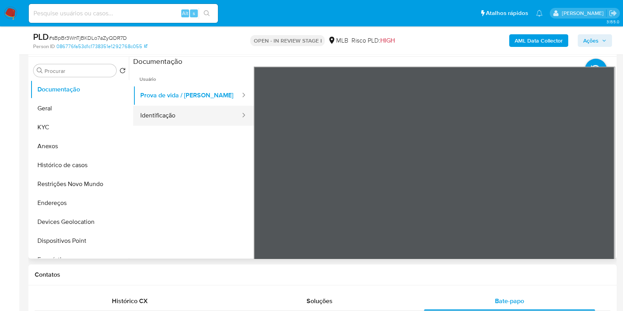
click at [182, 110] on button "Identificação" at bounding box center [187, 116] width 108 height 20
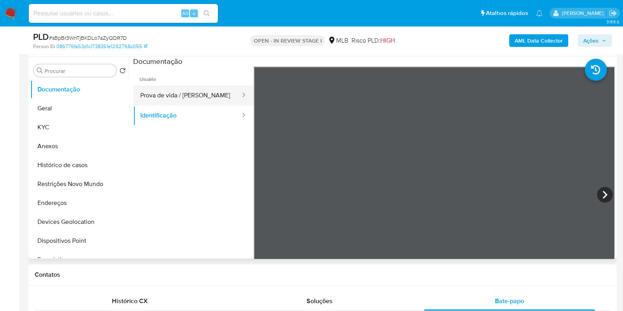
click at [186, 95] on button "Prova de vida / [PERSON_NAME]" at bounding box center [187, 95] width 108 height 20
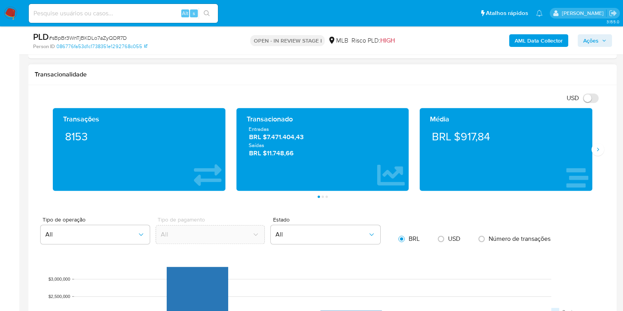
scroll to position [689, 0]
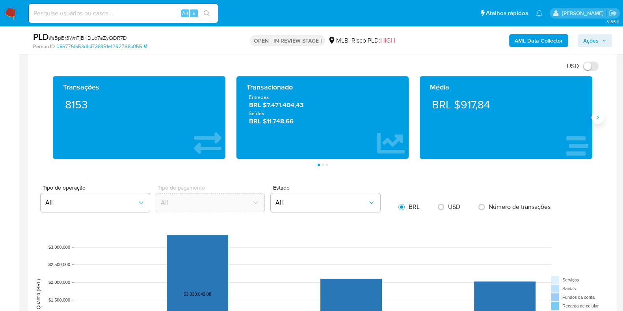
click at [597, 119] on icon "Siguiente" at bounding box center [597, 117] width 6 height 6
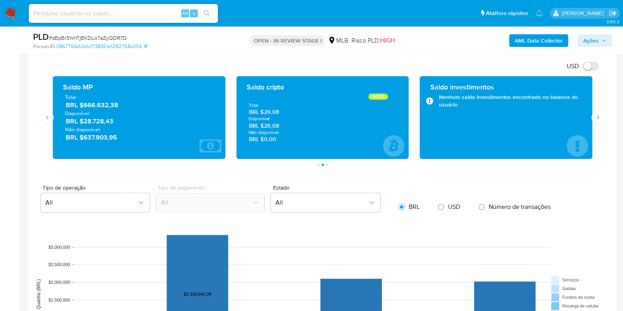
drag, startPoint x: 120, startPoint y: 121, endPoint x: 84, endPoint y: 123, distance: 35.5
click at [84, 123] on span "BRL $28.728,43" at bounding box center [139, 121] width 147 height 9
click at [594, 116] on icon "Siguiente" at bounding box center [597, 117] width 6 height 6
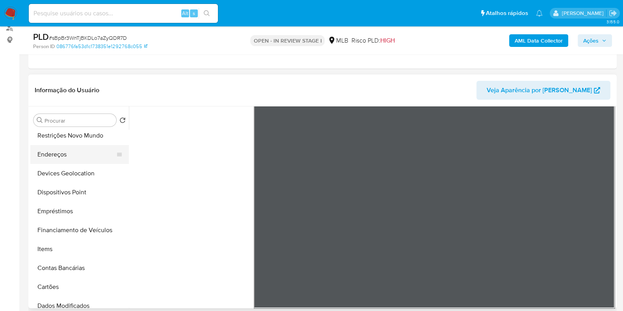
scroll to position [0, 0]
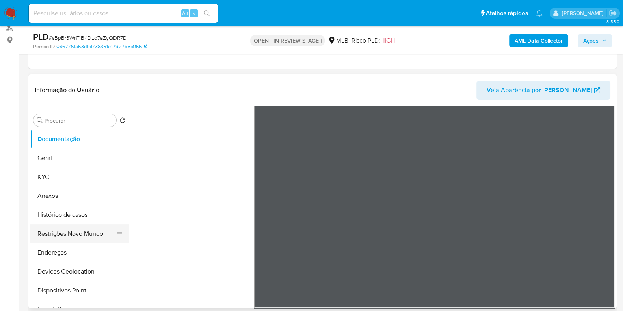
click at [77, 233] on button "Restrições Novo Mundo" at bounding box center [76, 233] width 92 height 19
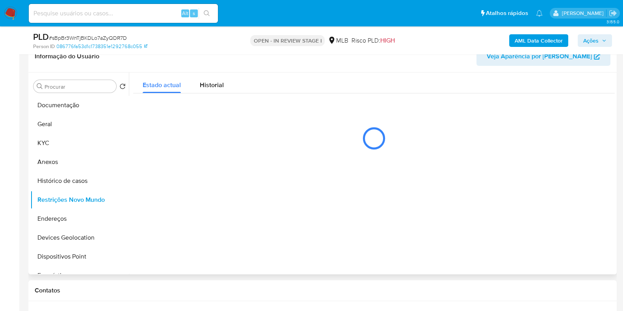
scroll to position [148, 0]
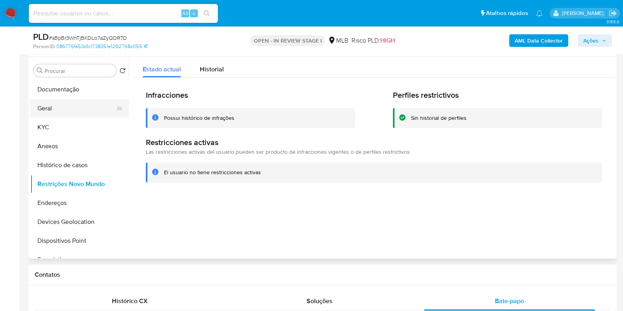
click at [61, 109] on button "Geral" at bounding box center [76, 108] width 92 height 19
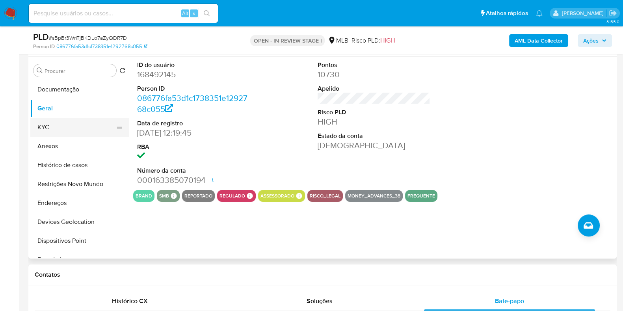
click at [61, 124] on button "KYC" at bounding box center [76, 127] width 92 height 19
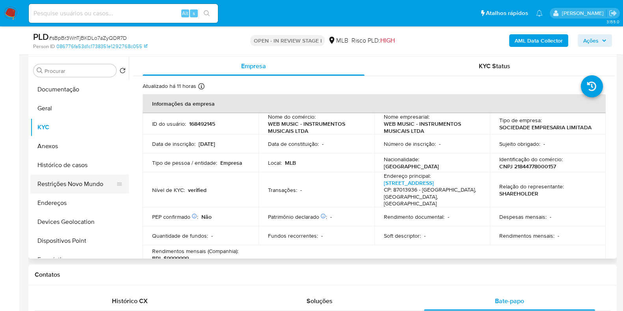
click at [60, 188] on button "Restrições Novo Mundo" at bounding box center [76, 183] width 92 height 19
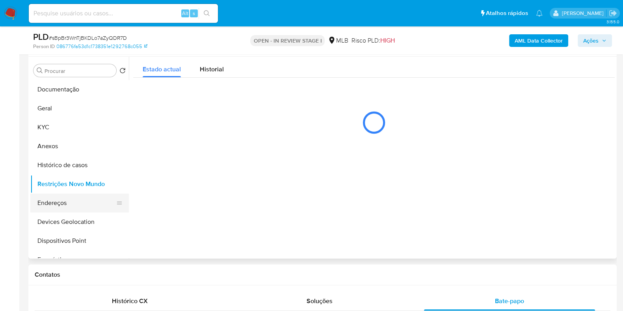
click at [61, 202] on button "Endereços" at bounding box center [76, 202] width 92 height 19
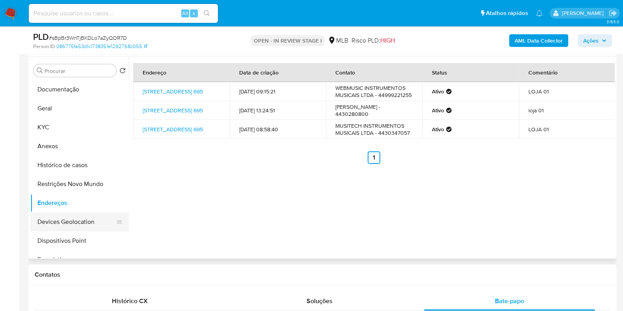
click at [67, 218] on button "Devices Geolocation" at bounding box center [76, 221] width 92 height 19
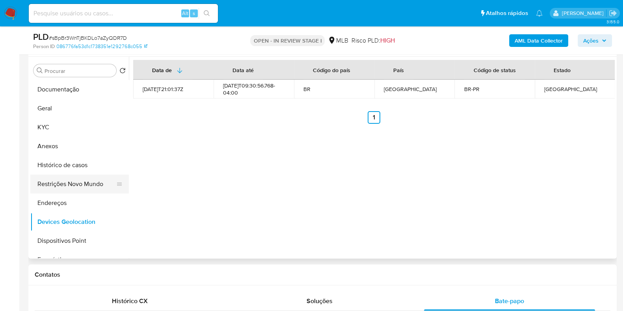
click at [76, 186] on button "Restrições Novo Mundo" at bounding box center [76, 183] width 92 height 19
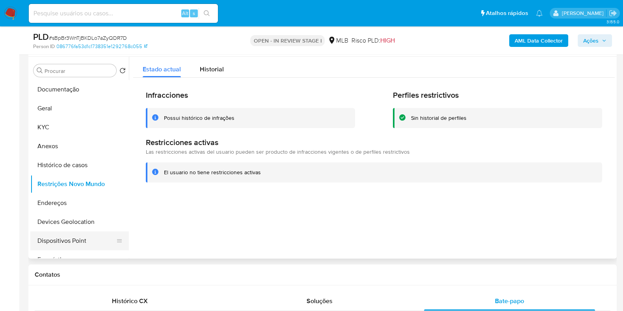
click at [80, 235] on button "Dispositivos Point" at bounding box center [76, 240] width 92 height 19
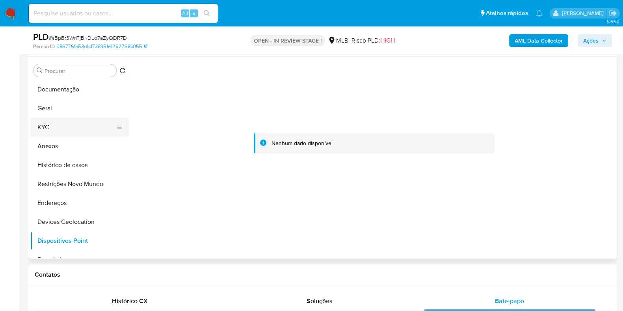
click at [63, 130] on button "KYC" at bounding box center [76, 127] width 92 height 19
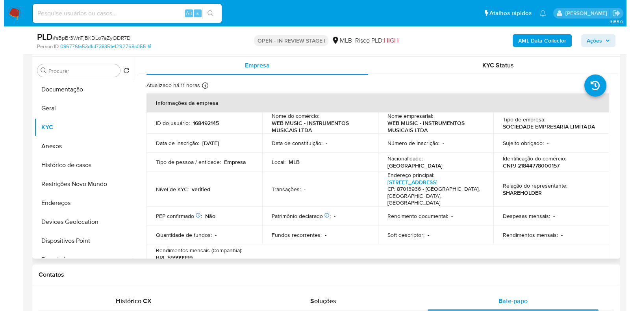
scroll to position [0, 0]
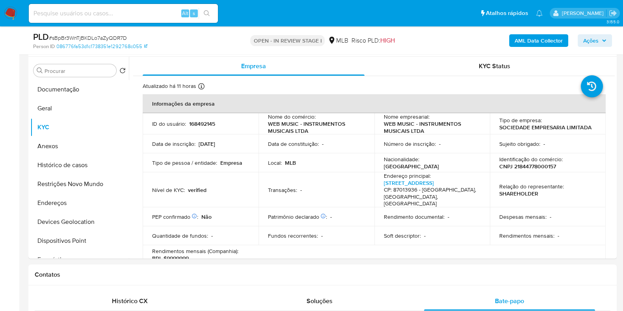
click at [545, 43] on b "AML Data Collector" at bounding box center [538, 40] width 48 height 13
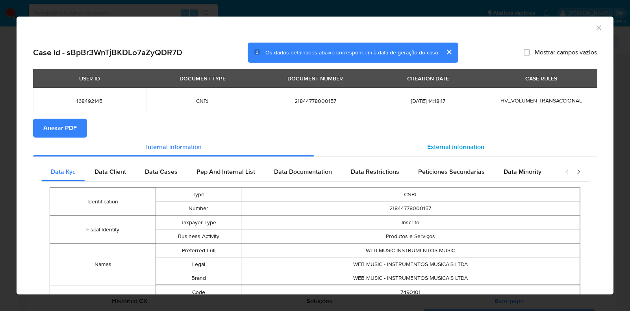
click at [427, 138] on div "External information" at bounding box center [455, 146] width 283 height 19
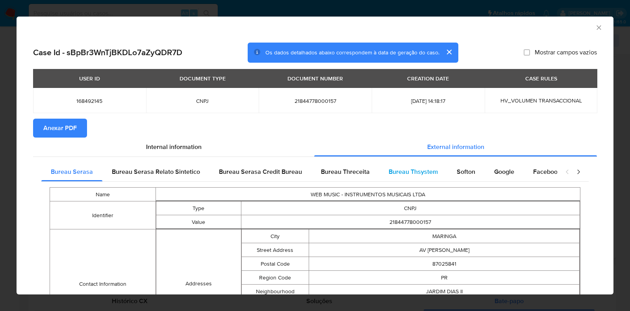
click at [383, 174] on div "Bureau Thsystem" at bounding box center [413, 171] width 68 height 19
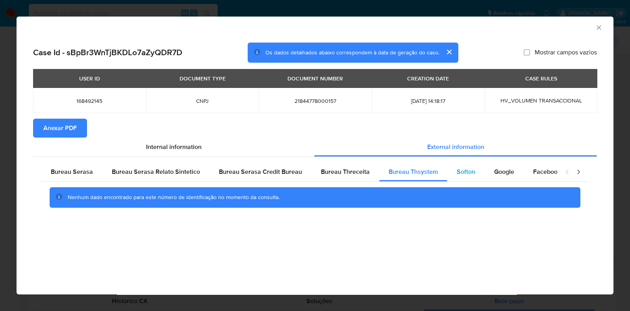
click at [468, 172] on span "Softon" at bounding box center [466, 171] width 19 height 9
click at [494, 172] on span "Google" at bounding box center [504, 171] width 20 height 9
click at [76, 127] on span "Anexar PDF" at bounding box center [59, 127] width 33 height 17
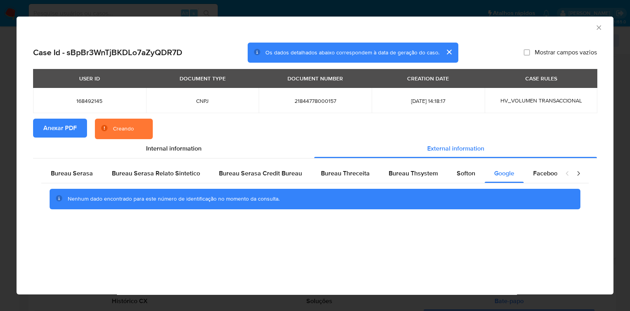
click at [598, 26] on icon "Fechar a janela" at bounding box center [599, 28] width 8 height 8
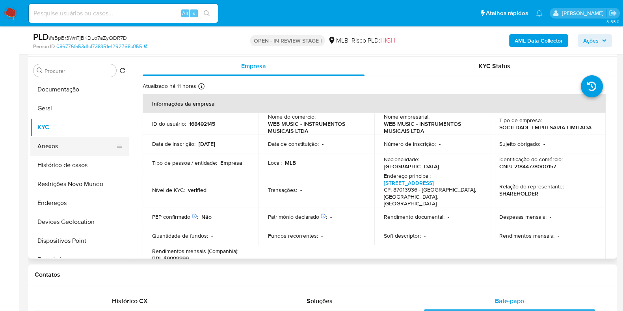
click at [63, 150] on button "Anexos" at bounding box center [76, 146] width 92 height 19
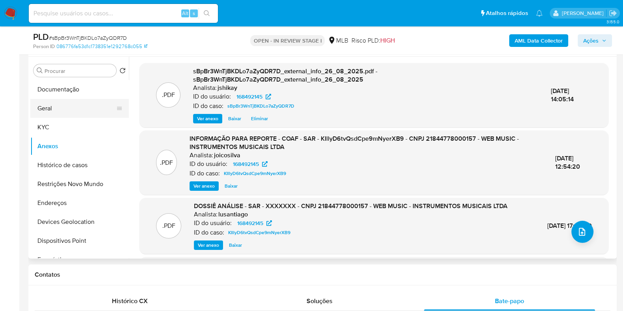
click at [71, 115] on button "Geral" at bounding box center [76, 108] width 92 height 19
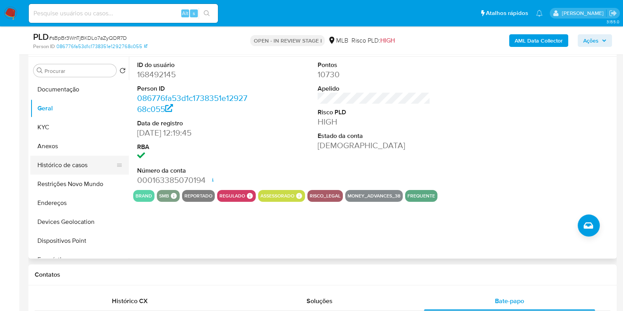
click at [56, 159] on button "Histórico de casos" at bounding box center [76, 165] width 92 height 19
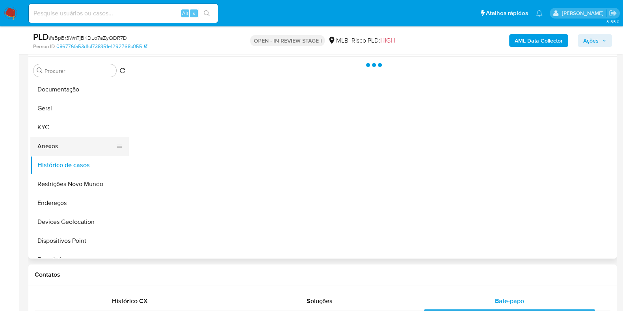
click at [59, 147] on button "Anexos" at bounding box center [76, 146] width 92 height 19
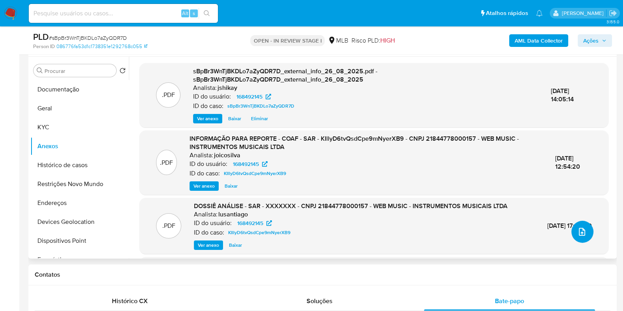
click at [579, 232] on icon "upload-file" at bounding box center [582, 232] width 6 height 8
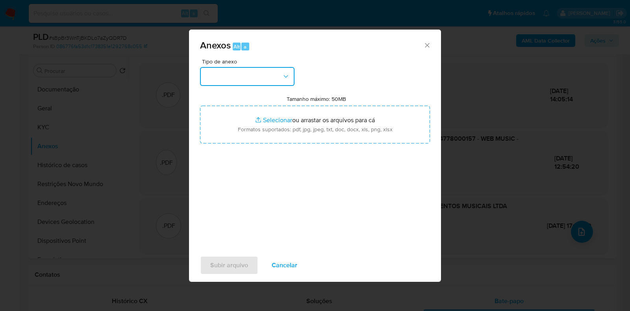
click at [250, 67] on button "button" at bounding box center [247, 76] width 95 height 19
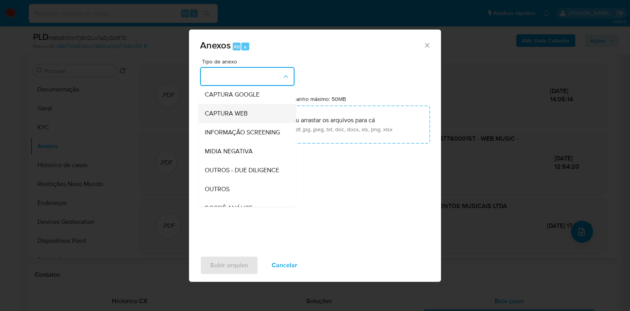
scroll to position [98, 0]
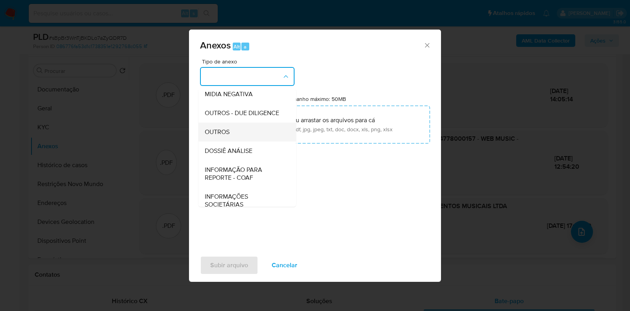
click at [223, 136] on span "OUTROS" at bounding box center [217, 132] width 25 height 8
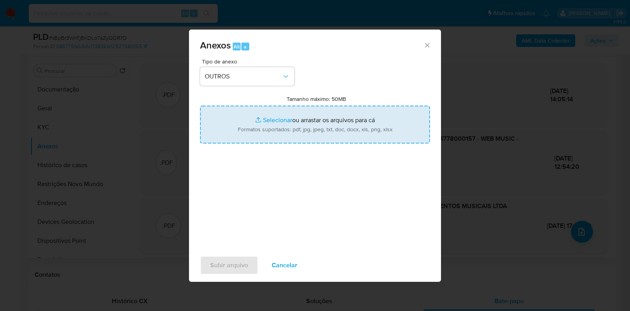
click at [272, 125] on input "Tamanho máximo: 50MB Selecionar arquivos" at bounding box center [315, 125] width 230 height 38
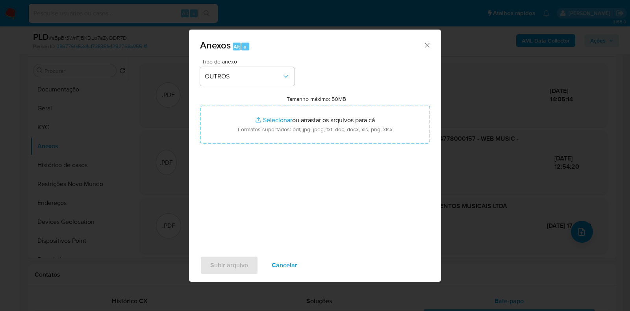
click at [284, 264] on span "Cancelar" at bounding box center [285, 264] width 26 height 17
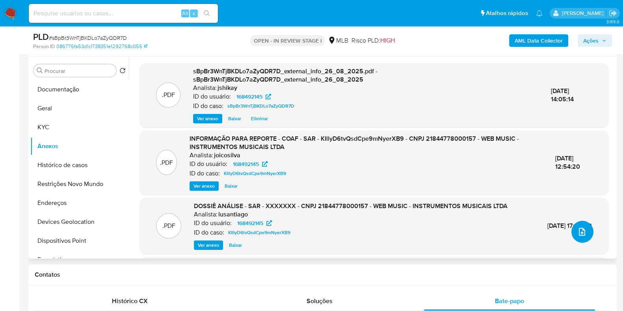
click at [578, 235] on icon "upload-file" at bounding box center [581, 231] width 9 height 9
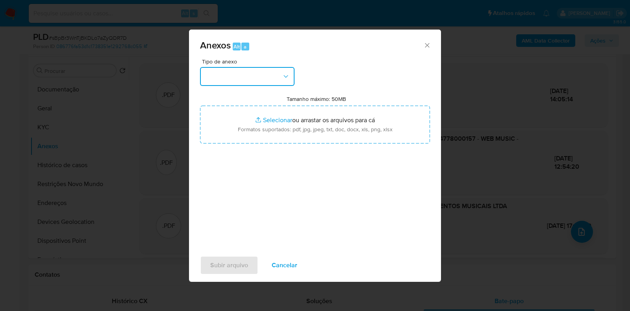
click at [205, 80] on button "button" at bounding box center [247, 76] width 95 height 19
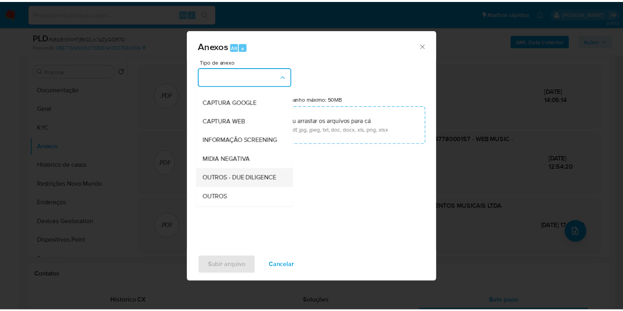
scroll to position [49, 0]
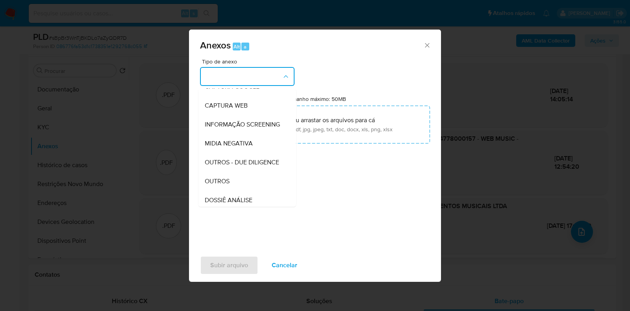
click at [225, 185] on span "OUTROS" at bounding box center [217, 181] width 25 height 8
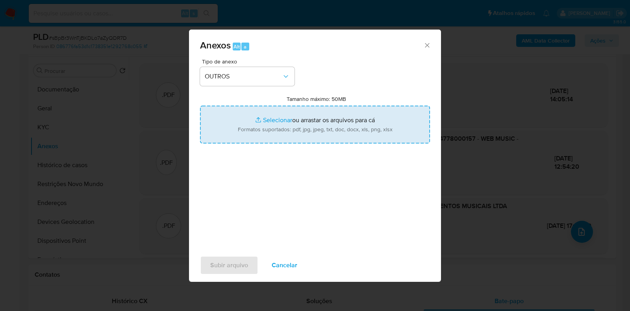
click at [249, 124] on input "Tamanho máximo: 50MB Selecionar arquivos" at bounding box center [315, 125] width 230 height 38
type input "C:\fakepath\2° SAR - XXXXXXX- CNPJ 21844778000157 - WEB MUSIC - INSTRUMENTOS MU…"
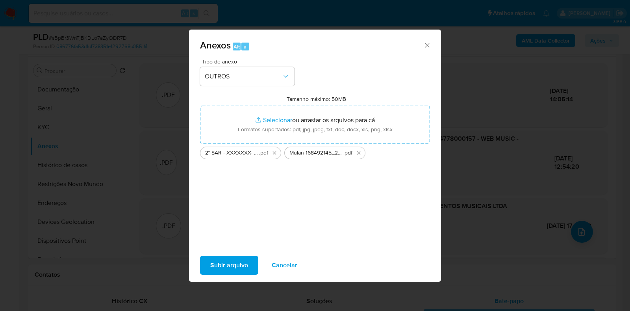
drag, startPoint x: 249, startPoint y: 124, endPoint x: 215, endPoint y: 261, distance: 140.5
click at [215, 261] on span "Subir arquivo" at bounding box center [229, 264] width 38 height 17
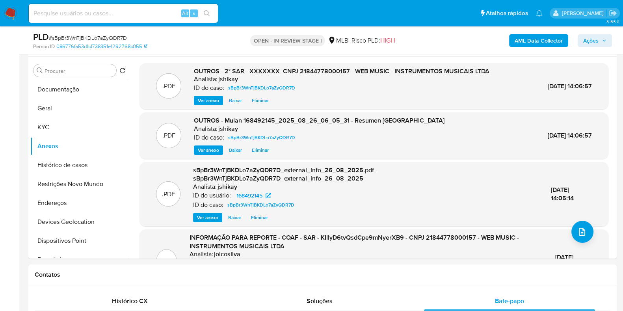
drag, startPoint x: 597, startPoint y: 37, endPoint x: 572, endPoint y: 45, distance: 26.2
click at [597, 37] on span "Ações" at bounding box center [590, 40] width 15 height 13
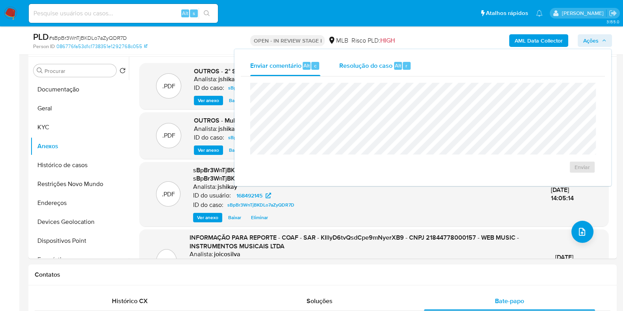
click at [354, 67] on span "Resolução do caso" at bounding box center [365, 65] width 53 height 9
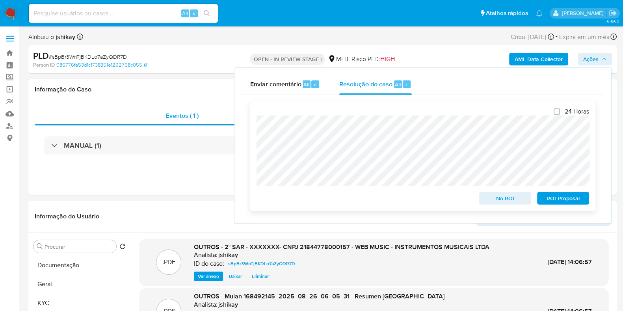
scroll to position [246, 0]
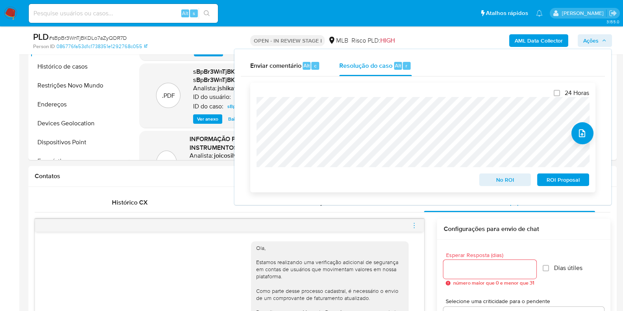
click at [567, 179] on span "ROI Proposal" at bounding box center [562, 179] width 41 height 11
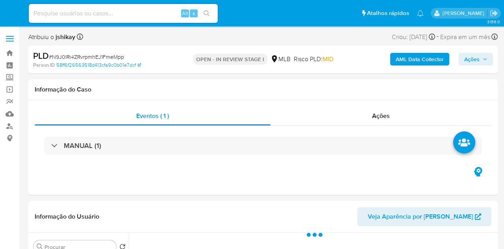
select select "10"
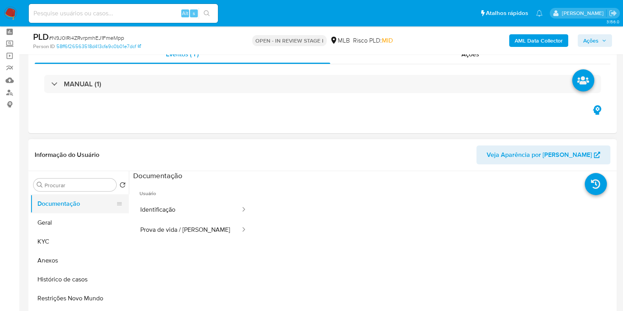
scroll to position [49, 0]
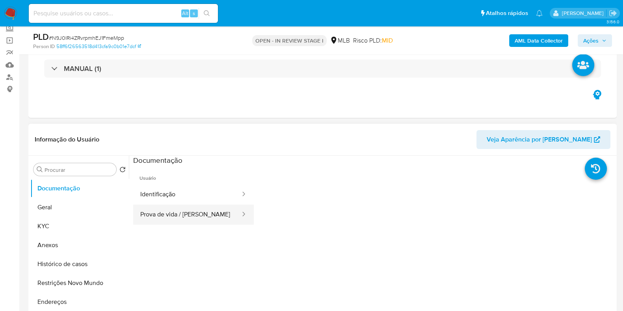
click at [169, 213] on button "Prova de vida / [PERSON_NAME]" at bounding box center [187, 214] width 108 height 20
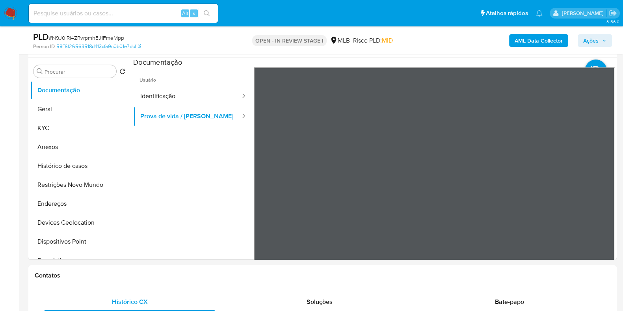
scroll to position [148, 0]
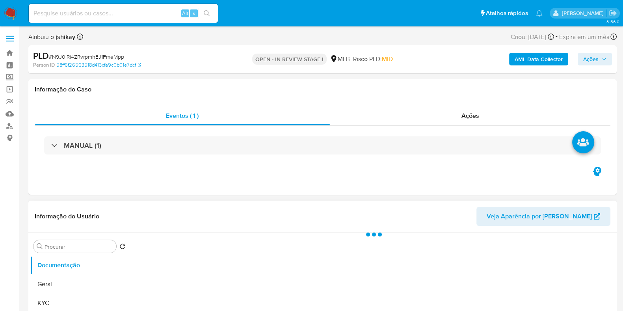
scroll to position [148, 0]
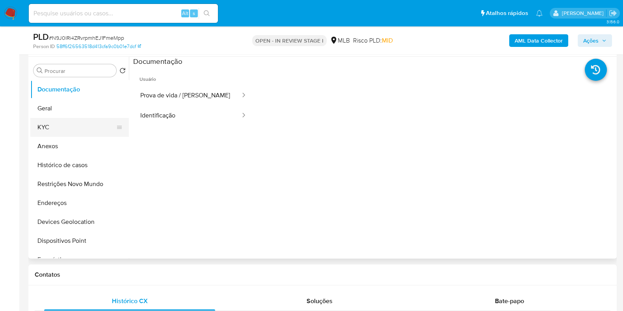
select select "10"
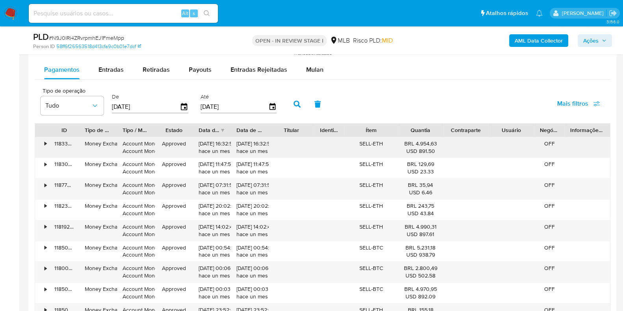
scroll to position [886, 0]
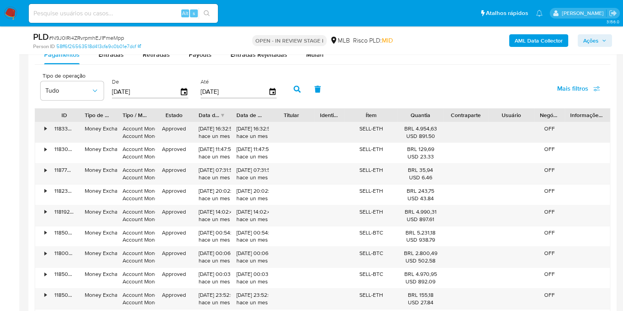
drag, startPoint x: 361, startPoint y: 127, endPoint x: 388, endPoint y: 127, distance: 27.6
click at [388, 127] on div "SELL-ETH" at bounding box center [371, 132] width 53 height 20
drag, startPoint x: 417, startPoint y: 129, endPoint x: 434, endPoint y: 130, distance: 16.2
click at [434, 130] on div "BRL 4.954,63 USD 891.50" at bounding box center [420, 132] width 35 height 15
click at [431, 133] on div "USD 891.50" at bounding box center [420, 135] width 35 height 7
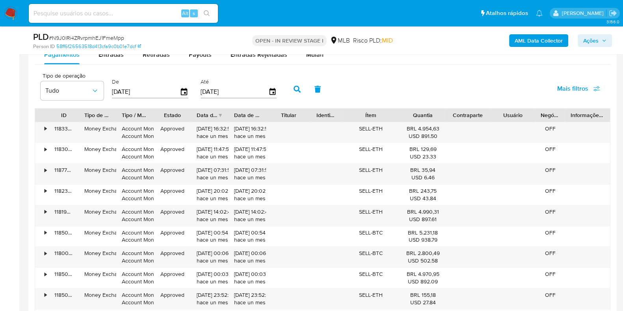
drag, startPoint x: 395, startPoint y: 119, endPoint x: 401, endPoint y: 118, distance: 6.4
click at [401, 118] on div at bounding box center [400, 114] width 14 height 13
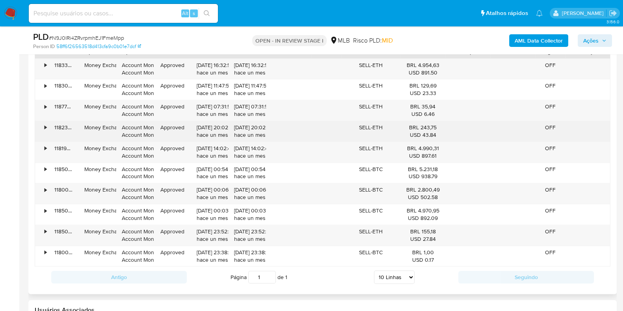
scroll to position [935, 0]
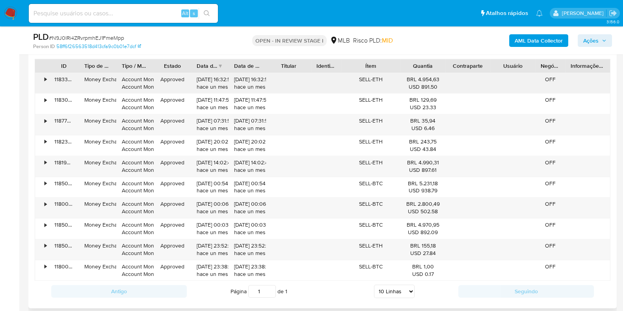
click at [46, 78] on div "•" at bounding box center [46, 79] width 2 height 7
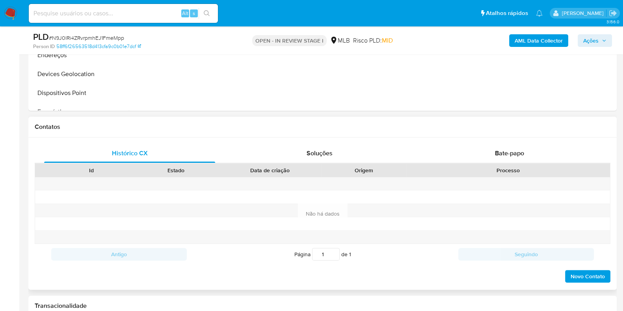
scroll to position [148, 0]
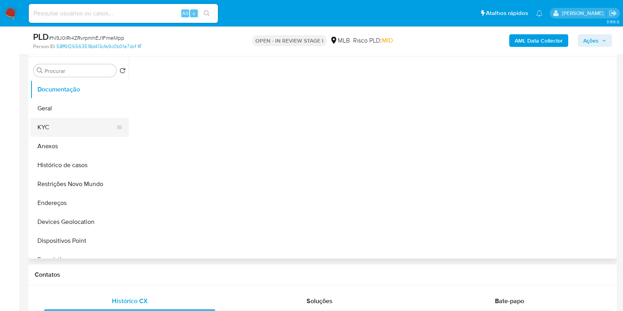
click at [69, 129] on button "KYC" at bounding box center [76, 127] width 92 height 19
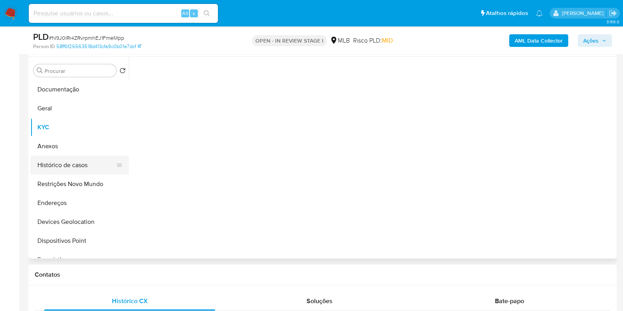
click at [67, 167] on button "Histórico de casos" at bounding box center [76, 165] width 92 height 19
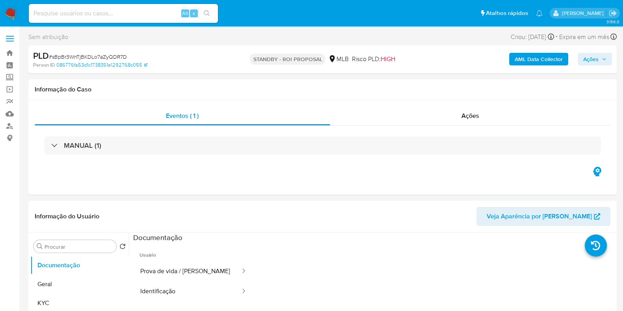
select select "10"
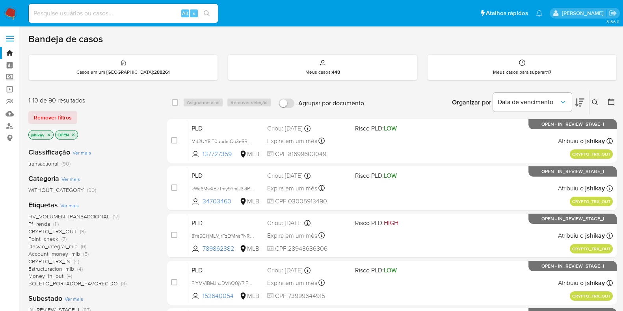
click at [119, 17] on input at bounding box center [123, 13] width 189 height 10
paste input "574487924"
type input "574487924"
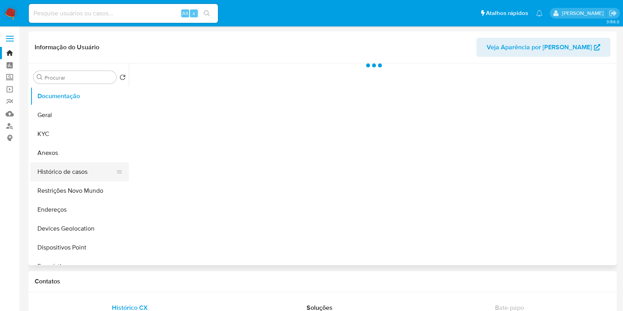
click at [72, 174] on button "Histórico de casos" at bounding box center [76, 171] width 92 height 19
select select "10"
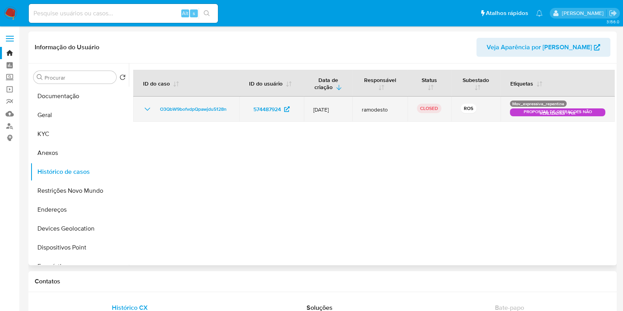
click at [142, 109] on td "O3QbW9bofvdpQpawjdu5128n" at bounding box center [186, 108] width 106 height 25
click at [145, 112] on icon "Mostrar/Ocultar" at bounding box center [147, 108] width 9 height 9
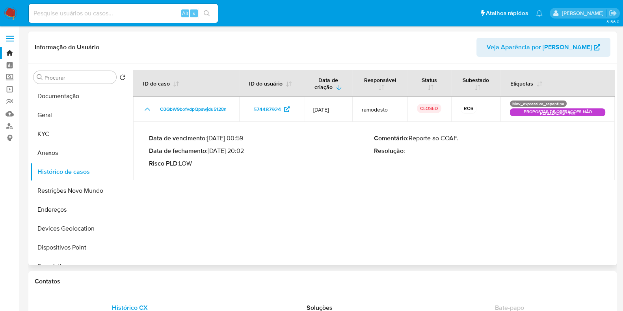
drag, startPoint x: 211, startPoint y: 153, endPoint x: 243, endPoint y: 152, distance: 32.7
click at [243, 152] on p "Data de fechamento : [DATE] 20:02" at bounding box center [261, 151] width 225 height 8
click at [12, 15] on img at bounding box center [10, 13] width 13 height 13
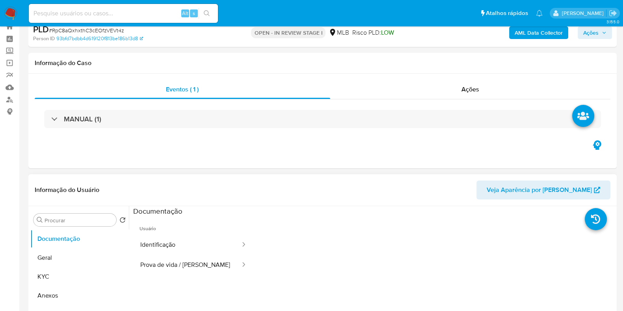
scroll to position [49, 0]
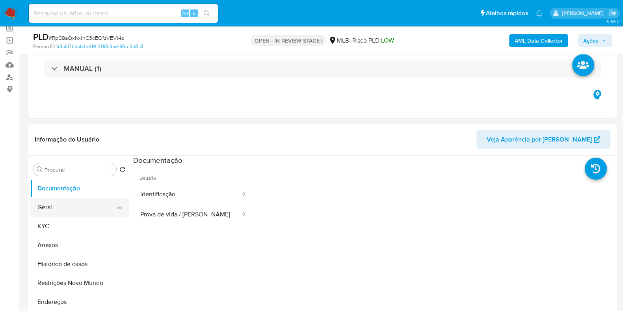
click at [67, 210] on button "Geral" at bounding box center [76, 207] width 92 height 19
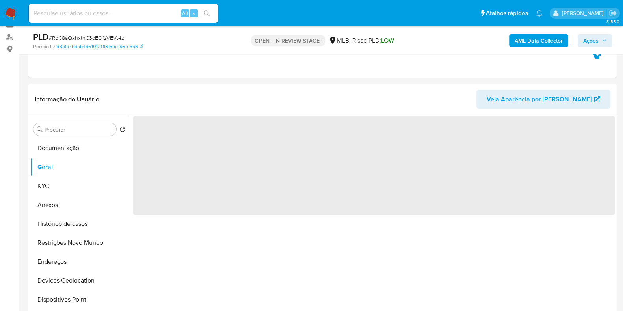
scroll to position [98, 0]
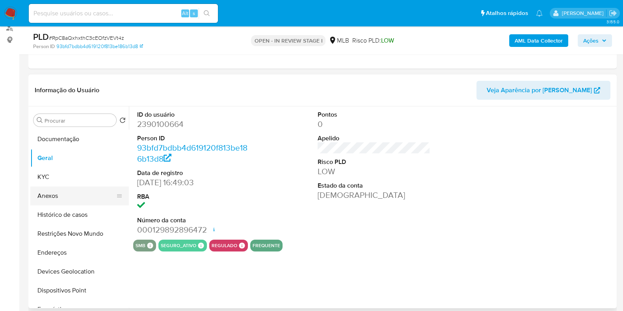
click at [79, 186] on button "Anexos" at bounding box center [76, 195] width 92 height 19
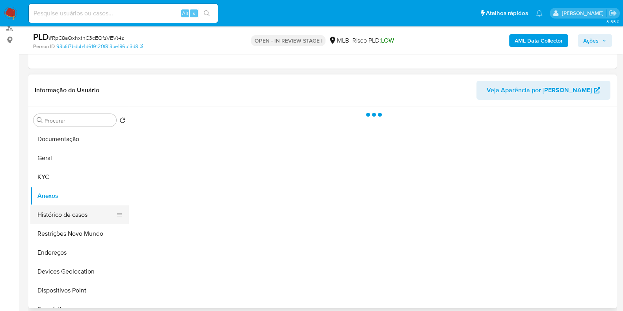
click at [61, 213] on button "Histórico de casos" at bounding box center [76, 214] width 92 height 19
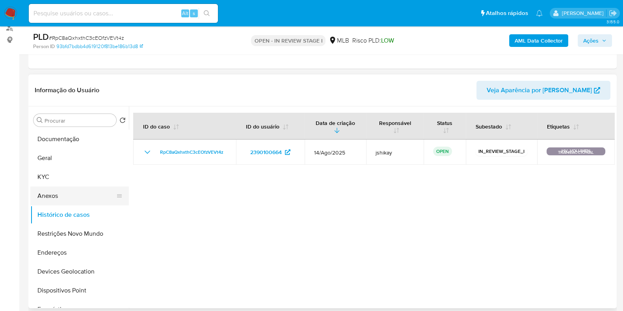
drag, startPoint x: 50, startPoint y: 184, endPoint x: 47, endPoint y: 187, distance: 4.2
click at [49, 186] on ul "Documentação Geral KYC Anexos Histórico de casos Restrições Novo Mundo Endereço…" at bounding box center [79, 219] width 98 height 178
click at [45, 192] on button "Anexos" at bounding box center [76, 195] width 92 height 19
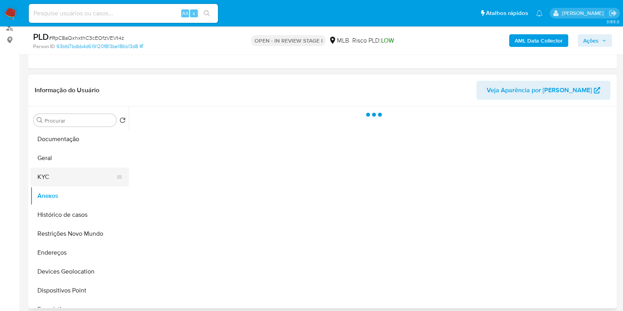
click at [47, 180] on button "KYC" at bounding box center [76, 176] width 92 height 19
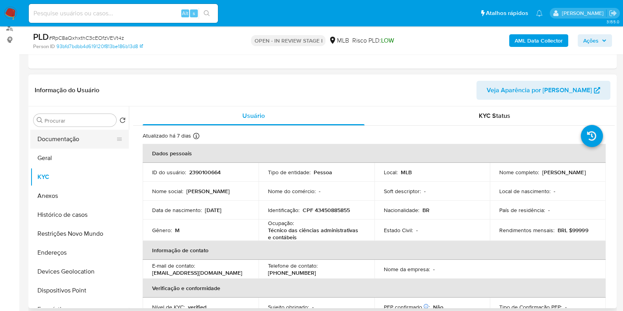
click at [82, 143] on button "Documentação" at bounding box center [76, 139] width 92 height 19
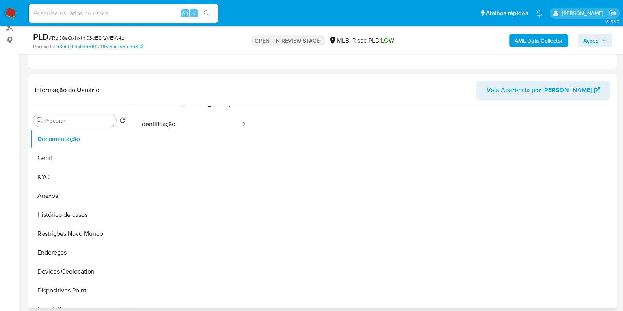
scroll to position [64, 0]
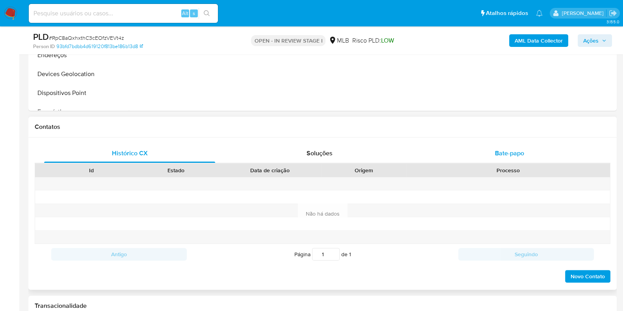
click at [506, 156] on span "Bate-papo" at bounding box center [509, 152] width 29 height 9
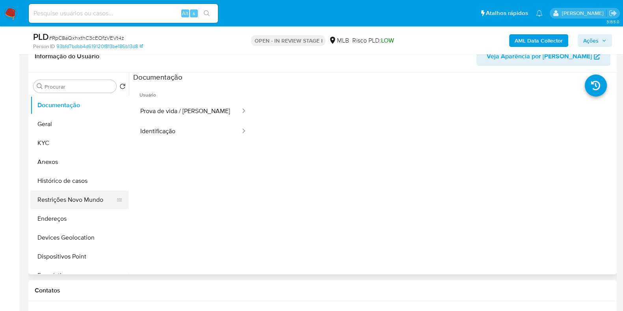
scroll to position [148, 0]
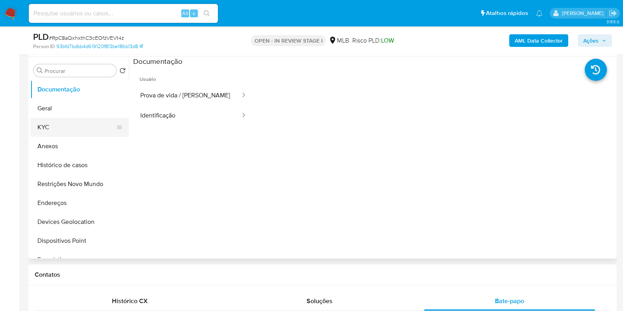
click at [48, 122] on button "KYC" at bounding box center [76, 127] width 92 height 19
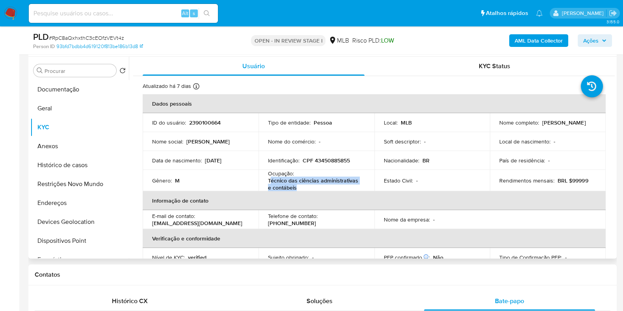
drag, startPoint x: 292, startPoint y: 184, endPoint x: 268, endPoint y: 180, distance: 24.0
click at [268, 180] on p "Técnico das ciências administrativas e contábeis" at bounding box center [315, 184] width 94 height 14
copy p "écnico das ciências administrativas e contábeis"
drag, startPoint x: 266, startPoint y: 181, endPoint x: 298, endPoint y: 187, distance: 32.8
click at [298, 187] on td "Ocupação : Técnico das ciências administrativas e contábeis" at bounding box center [316, 180] width 116 height 21
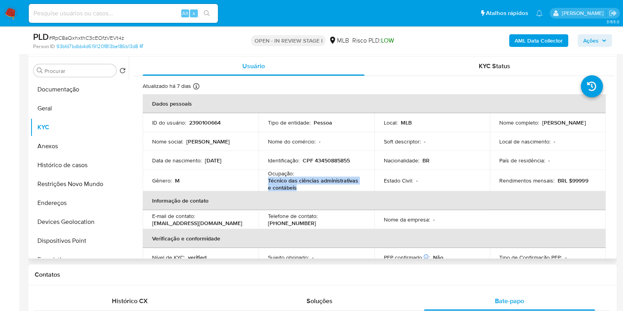
copy p "Técnico das ciências administrativas e contábeis"
click at [51, 112] on button "Geral" at bounding box center [76, 108] width 92 height 19
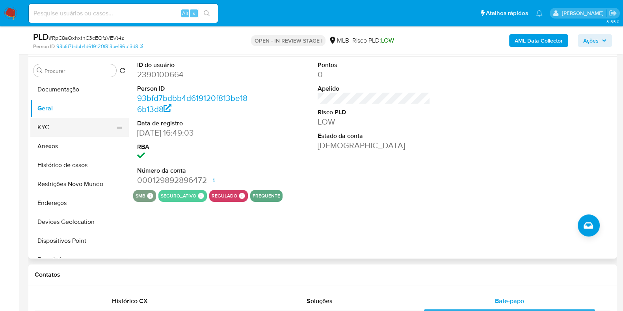
click at [57, 122] on button "KYC" at bounding box center [76, 127] width 92 height 19
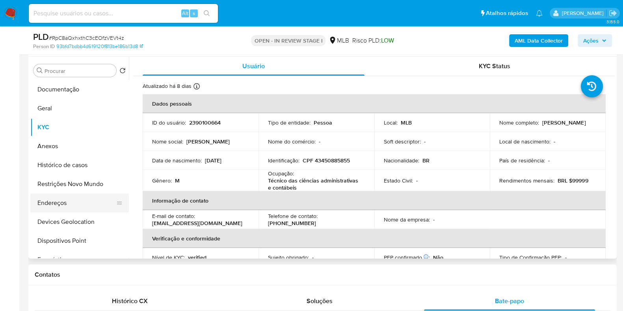
drag, startPoint x: 81, startPoint y: 202, endPoint x: 89, endPoint y: 202, distance: 7.9
click at [81, 202] on button "Endereços" at bounding box center [76, 202] width 92 height 19
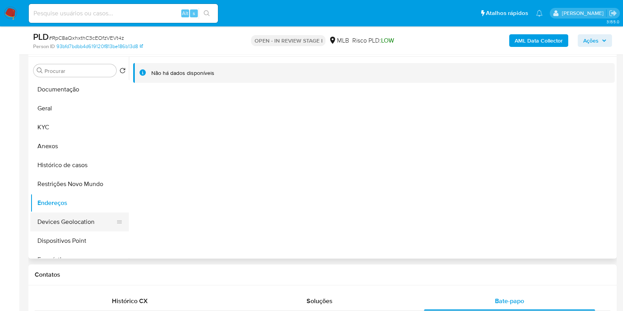
drag, startPoint x: 77, startPoint y: 224, endPoint x: 85, endPoint y: 223, distance: 7.9
click at [77, 224] on button "Devices Geolocation" at bounding box center [76, 221] width 92 height 19
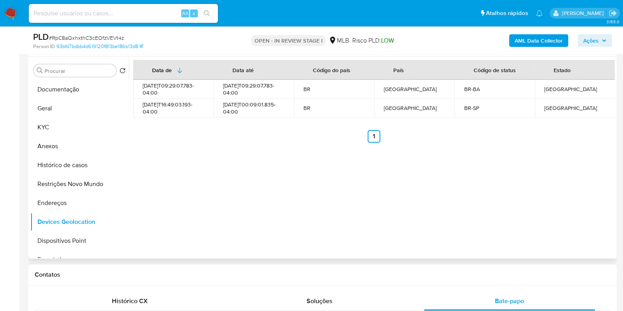
click at [301, 159] on div "Data de Data até Código do país País Código de status Estado 2025-06-20T09:29:0…" at bounding box center [372, 158] width 486 height 202
click at [89, 217] on button "Devices Geolocation" at bounding box center [76, 221] width 92 height 19
click at [77, 184] on button "Restrições Novo Mundo" at bounding box center [76, 183] width 92 height 19
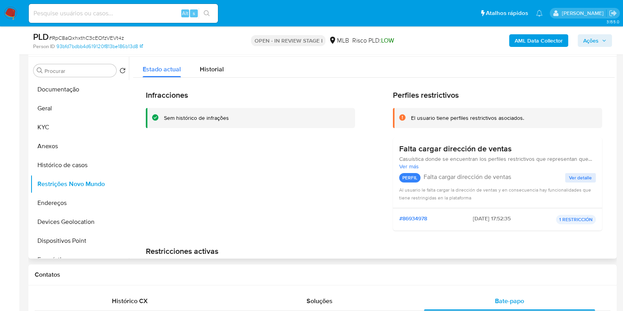
drag, startPoint x: 75, startPoint y: 242, endPoint x: 139, endPoint y: 221, distance: 67.3
click at [76, 242] on button "Dispositivos Point" at bounding box center [79, 240] width 98 height 19
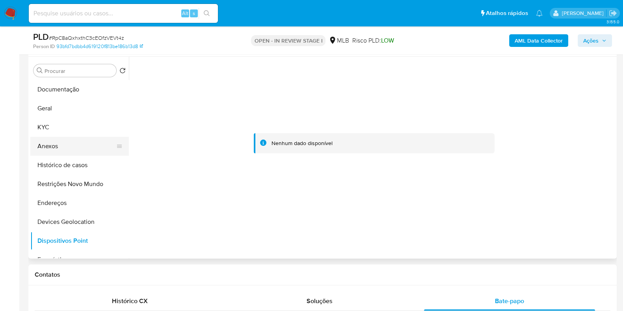
click at [61, 145] on button "Anexos" at bounding box center [76, 146] width 92 height 19
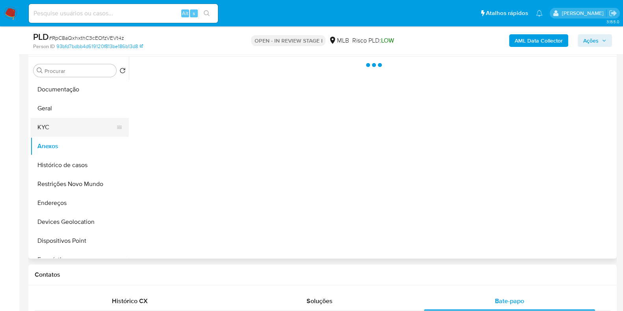
click at [59, 127] on button "KYC" at bounding box center [76, 127] width 92 height 19
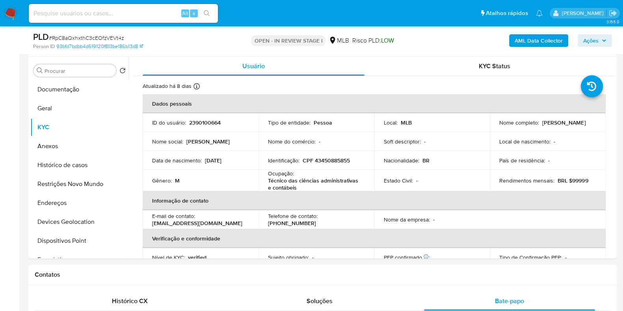
scroll to position [344, 0]
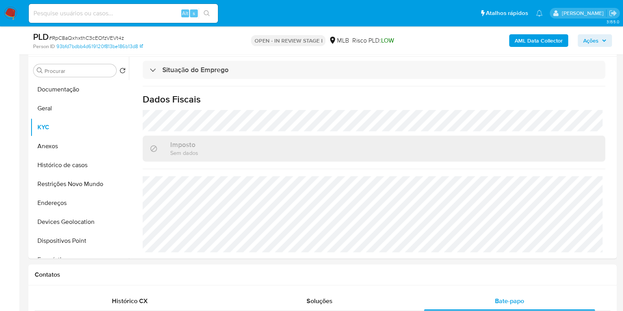
click at [534, 42] on b "AML Data Collector" at bounding box center [538, 40] width 48 height 13
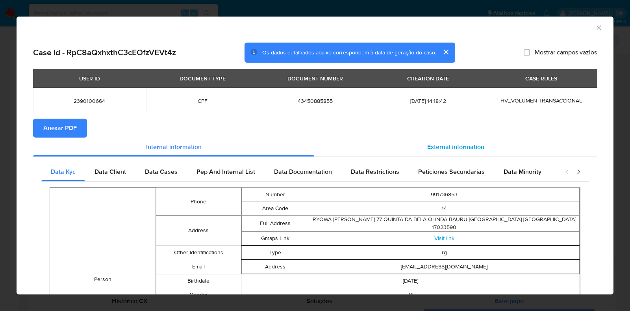
click at [451, 147] on span "External information" at bounding box center [455, 146] width 57 height 9
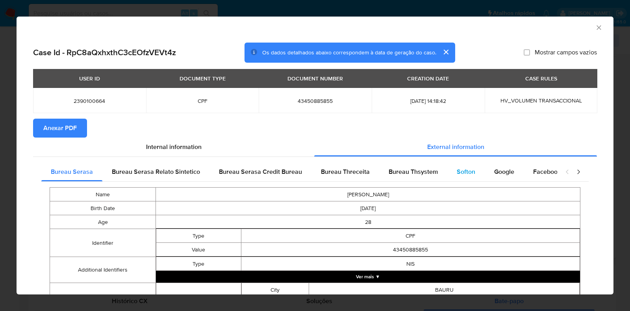
click at [459, 174] on span "Softon" at bounding box center [466, 171] width 19 height 9
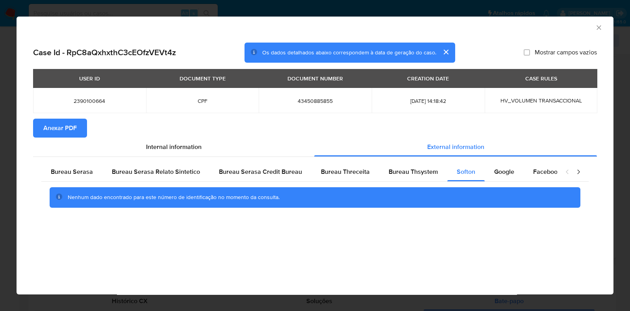
click at [57, 124] on span "Anexar PDF" at bounding box center [59, 127] width 33 height 17
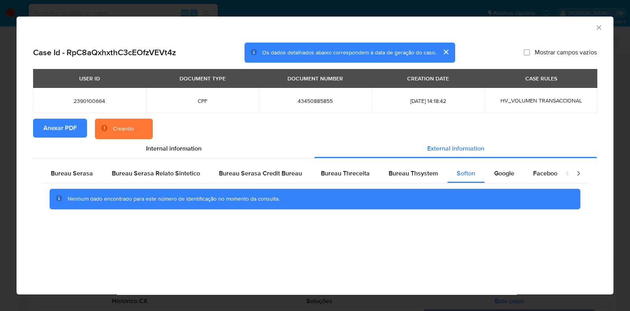
click at [599, 28] on icon "Fechar a janela" at bounding box center [599, 27] width 4 height 4
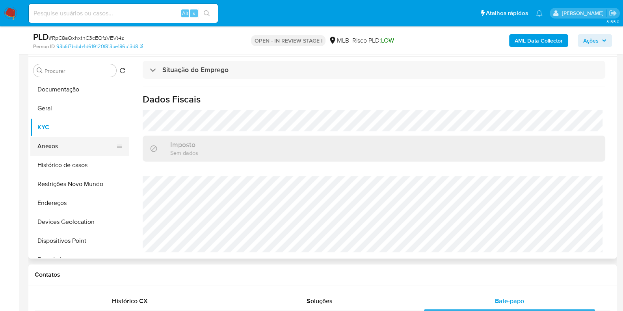
click at [63, 148] on button "Anexos" at bounding box center [76, 146] width 92 height 19
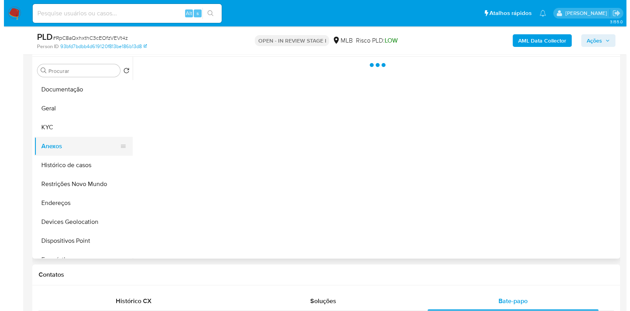
scroll to position [0, 0]
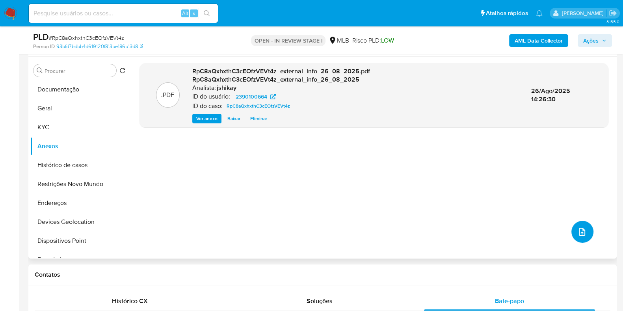
click at [579, 229] on icon "upload-file" at bounding box center [582, 232] width 6 height 8
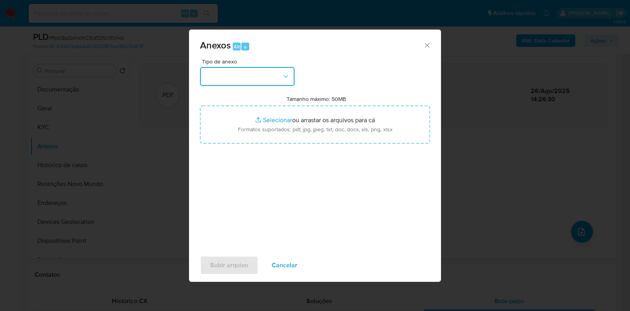
click at [254, 74] on button "button" at bounding box center [247, 76] width 95 height 19
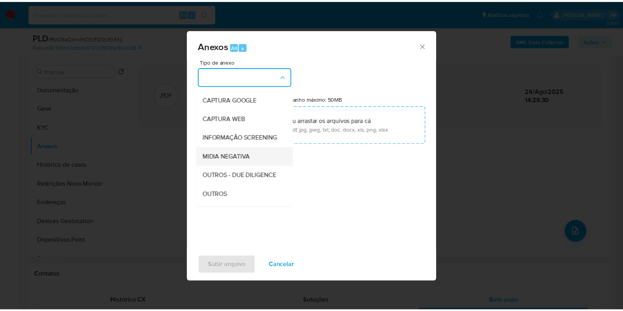
scroll to position [49, 0]
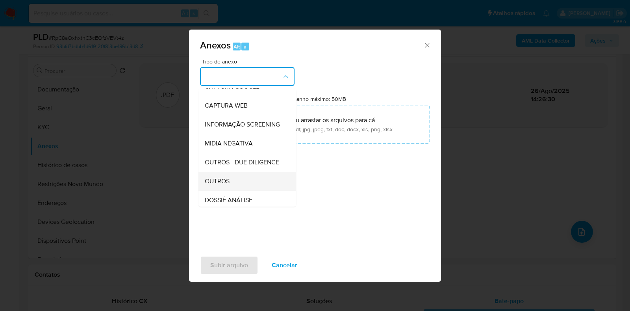
click at [226, 191] on div "OUTROS" at bounding box center [245, 181] width 80 height 19
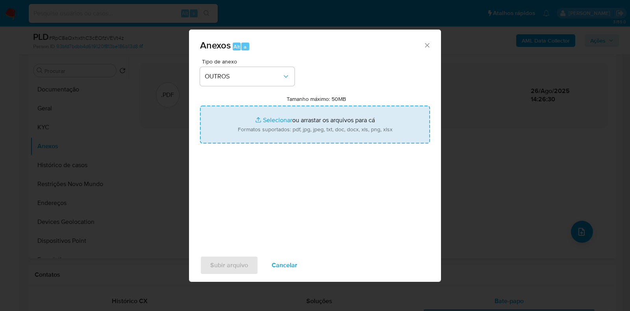
click at [255, 127] on input "Tamanho máximo: 50MB Selecionar arquivos" at bounding box center [315, 125] width 230 height 38
type input "C:\fakepath\Mulan 2390100664_2025_08_26_06_08_55 - Resumen TX.pdf"
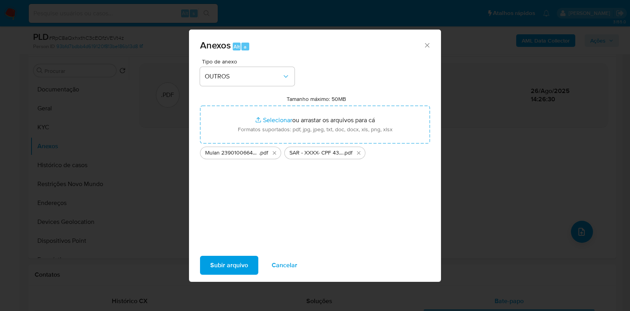
click at [228, 263] on span "Subir arquivo" at bounding box center [229, 264] width 38 height 17
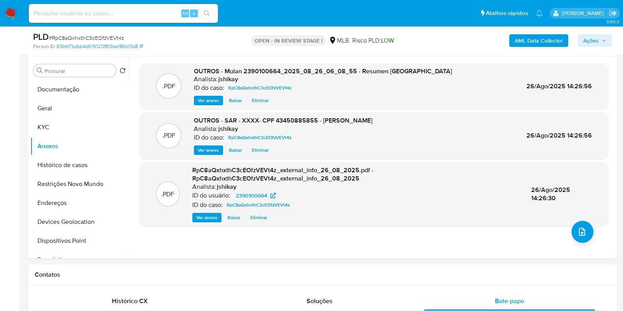
click at [605, 41] on icon "button" at bounding box center [603, 40] width 5 height 5
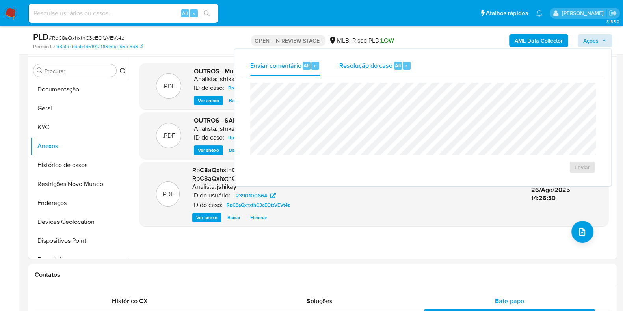
click at [374, 74] on div "Resolução do caso Alt r" at bounding box center [375, 66] width 72 height 20
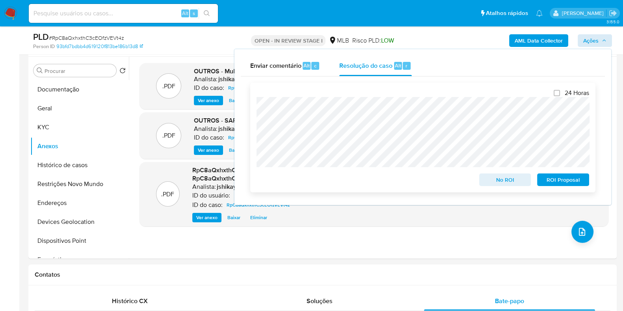
click at [551, 180] on span "ROI Proposal" at bounding box center [562, 179] width 41 height 11
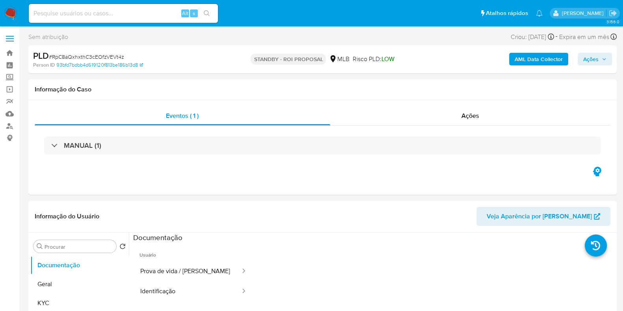
select select "10"
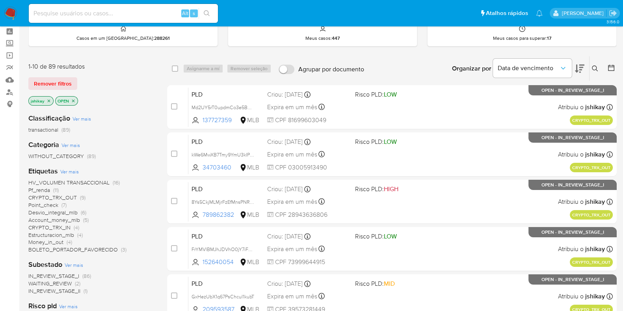
scroll to position [49, 0]
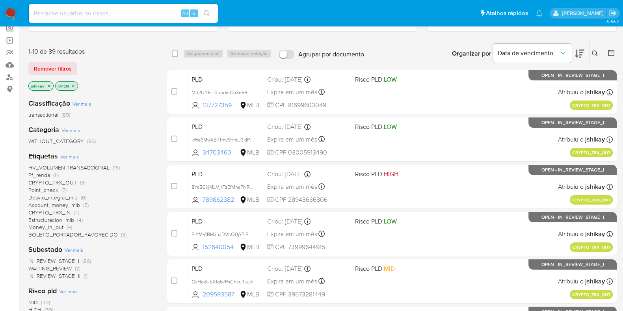
click at [46, 174] on span "Pf_renda" at bounding box center [39, 175] width 22 height 8
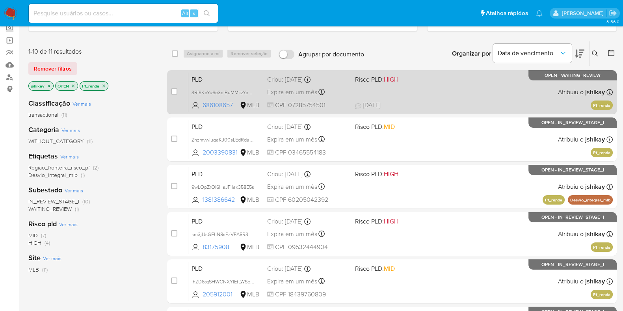
click at [461, 107] on span "[DATE] [DATE] 09:03" at bounding box center [439, 105] width 169 height 9
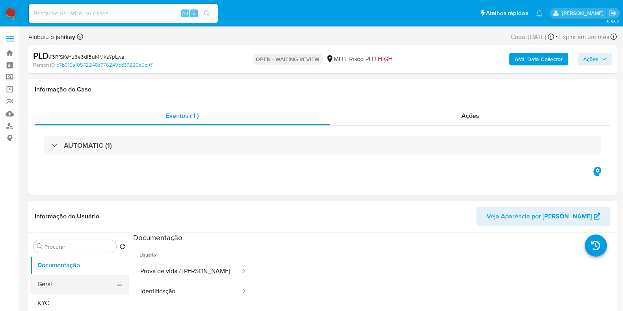
select select "10"
drag, startPoint x: 57, startPoint y: 289, endPoint x: 59, endPoint y: 285, distance: 5.0
click at [57, 248] on button "Geral" at bounding box center [76, 283] width 92 height 19
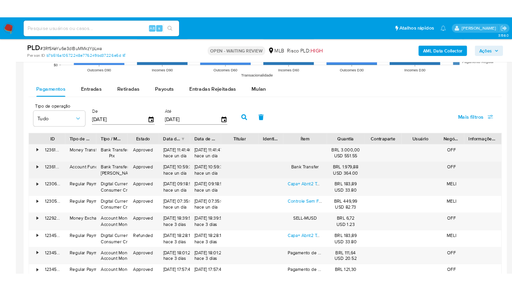
scroll to position [837, 0]
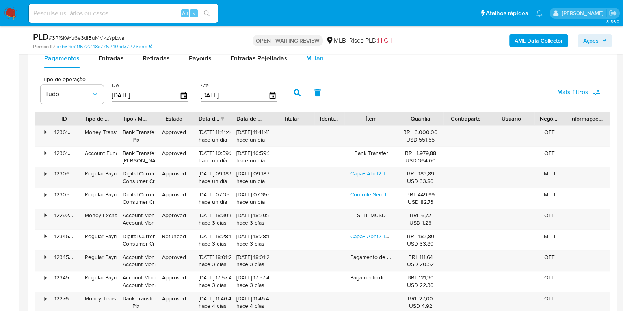
click at [315, 62] on span "Mulan" at bounding box center [314, 58] width 17 height 9
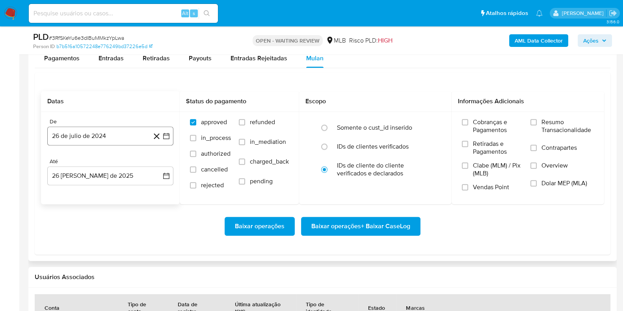
click at [169, 138] on icon "button" at bounding box center [166, 136] width 6 height 6
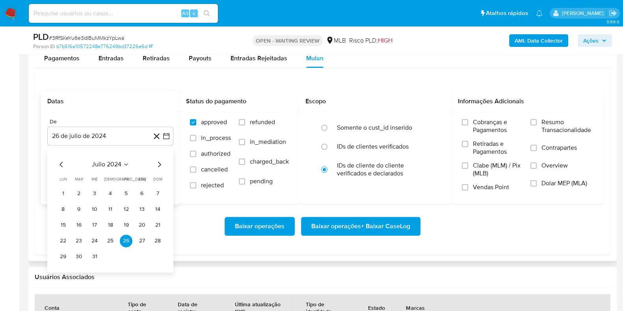
click at [104, 163] on span "julio 2024" at bounding box center [107, 164] width 30 height 8
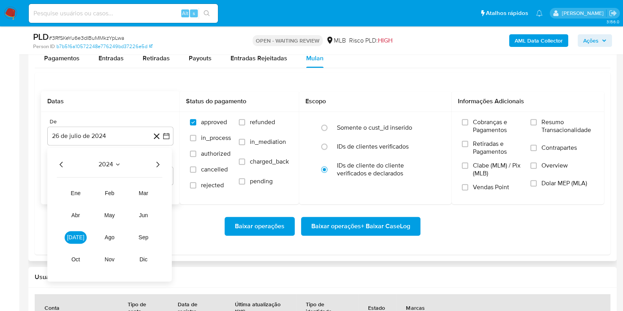
click at [156, 165] on icon "Año siguiente" at bounding box center [157, 163] width 9 height 9
click at [72, 237] on span "[DATE]" at bounding box center [75, 237] width 17 height 6
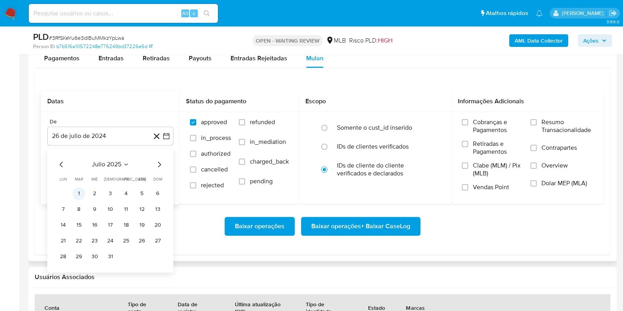
click at [80, 198] on button "1" at bounding box center [78, 193] width 13 height 13
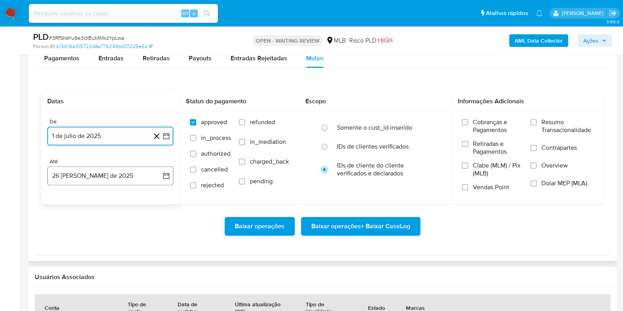
click at [163, 167] on button "26 [PERSON_NAME] de 2025" at bounding box center [110, 175] width 126 height 19
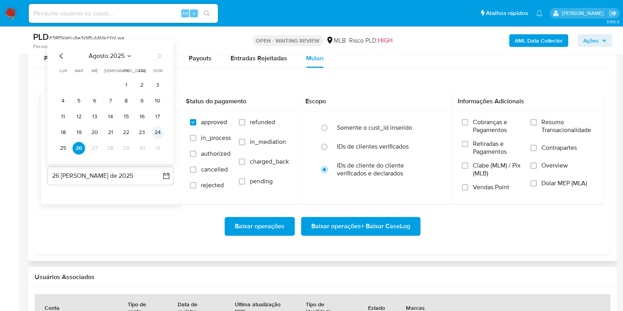
click at [158, 131] on button "24" at bounding box center [157, 132] width 13 height 13
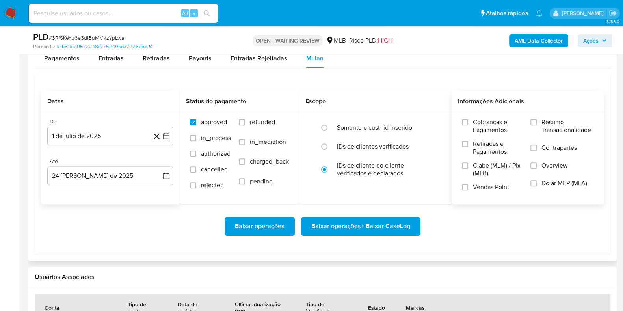
click at [504, 130] on span "Resumo Transacionalidade" at bounding box center [567, 126] width 52 height 16
click at [504, 125] on input "Resumo Transacionalidade" at bounding box center [533, 122] width 6 height 6
click at [376, 224] on span "Baixar operações + Baixar CaseLog" at bounding box center [360, 225] width 99 height 17
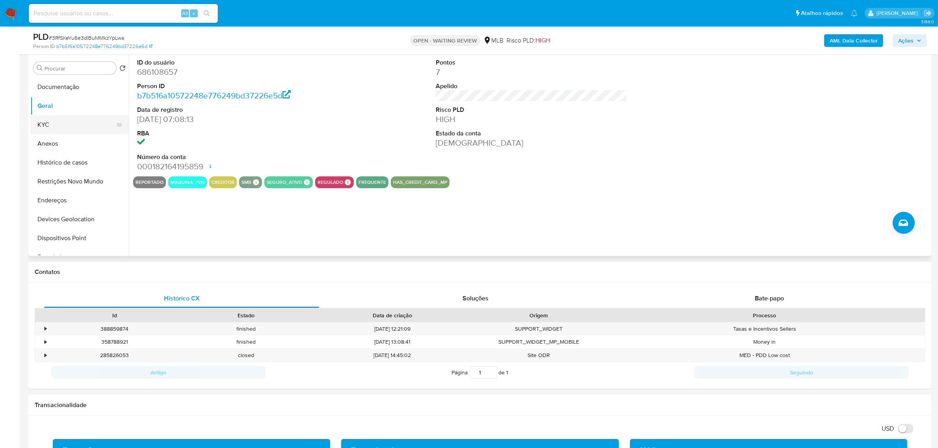
scroll to position [48, 0]
